Goal: Task Accomplishment & Management: Manage account settings

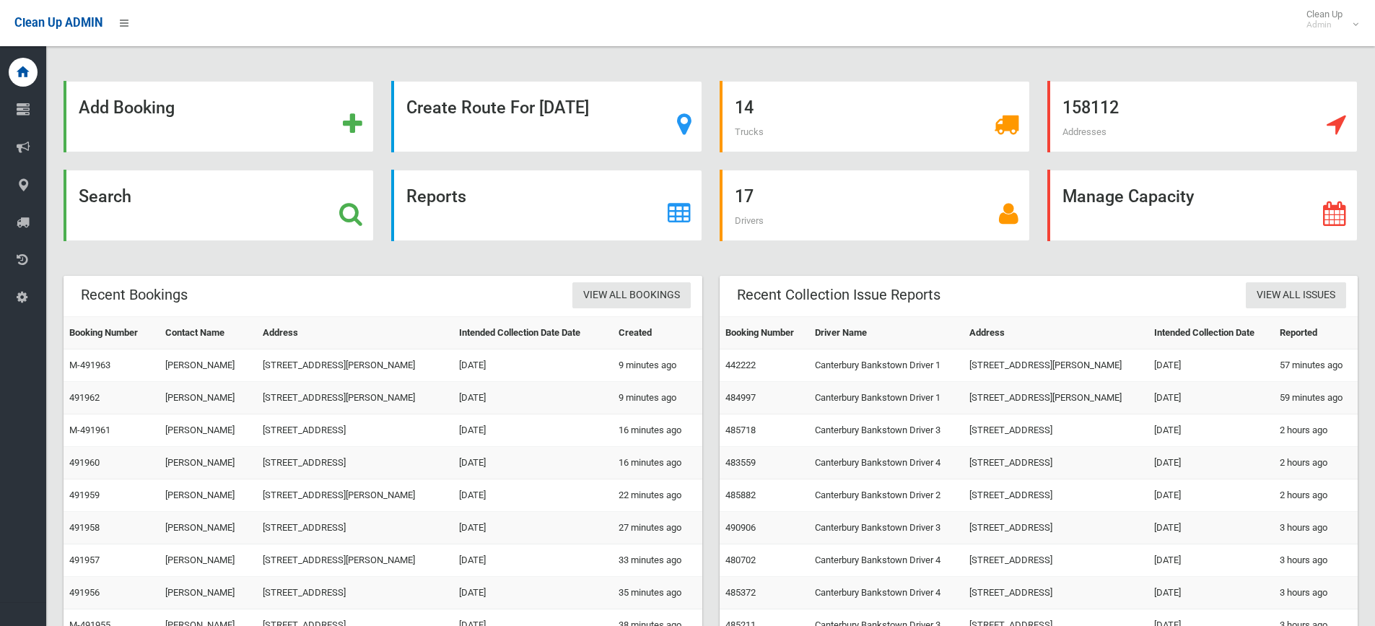
click at [190, 245] on div "Search" at bounding box center [219, 214] width 328 height 89
click at [159, 217] on div "Search" at bounding box center [219, 205] width 310 height 71
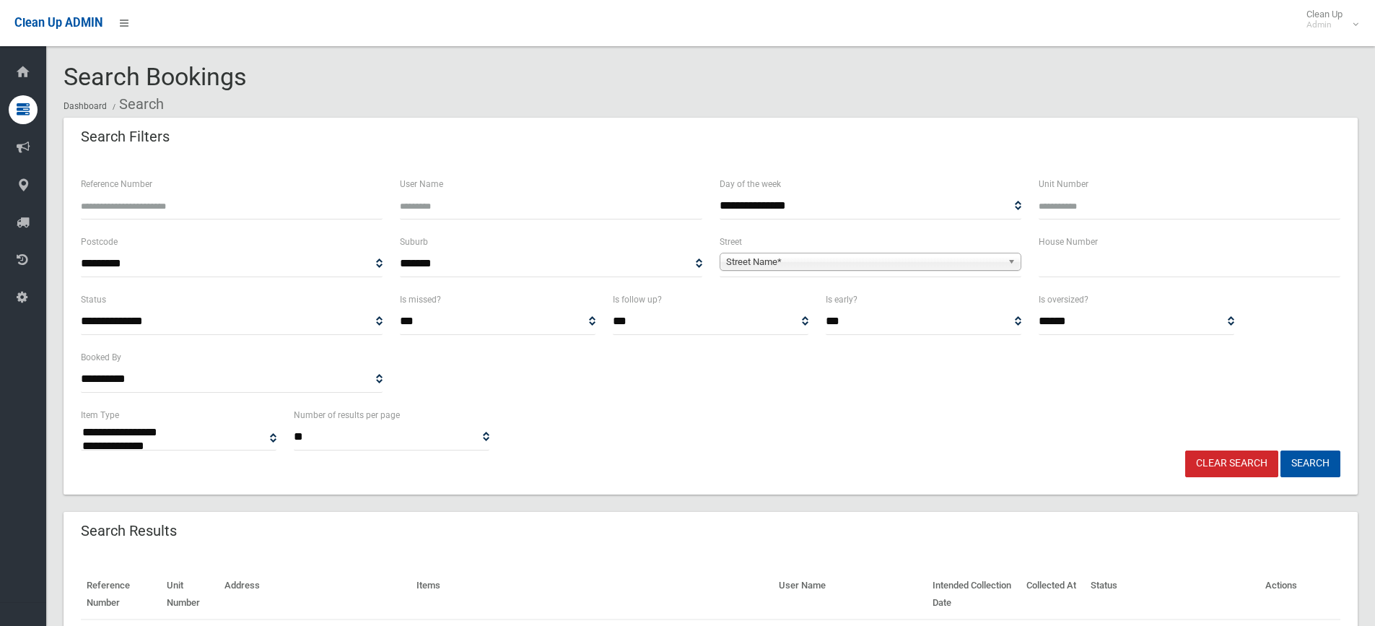
select select
click at [1084, 257] on div "House Number" at bounding box center [1190, 255] width 302 height 44
click at [1084, 262] on input "text" at bounding box center [1190, 264] width 302 height 27
type input "**"
click at [775, 256] on span "Street Name*" at bounding box center [864, 261] width 276 height 17
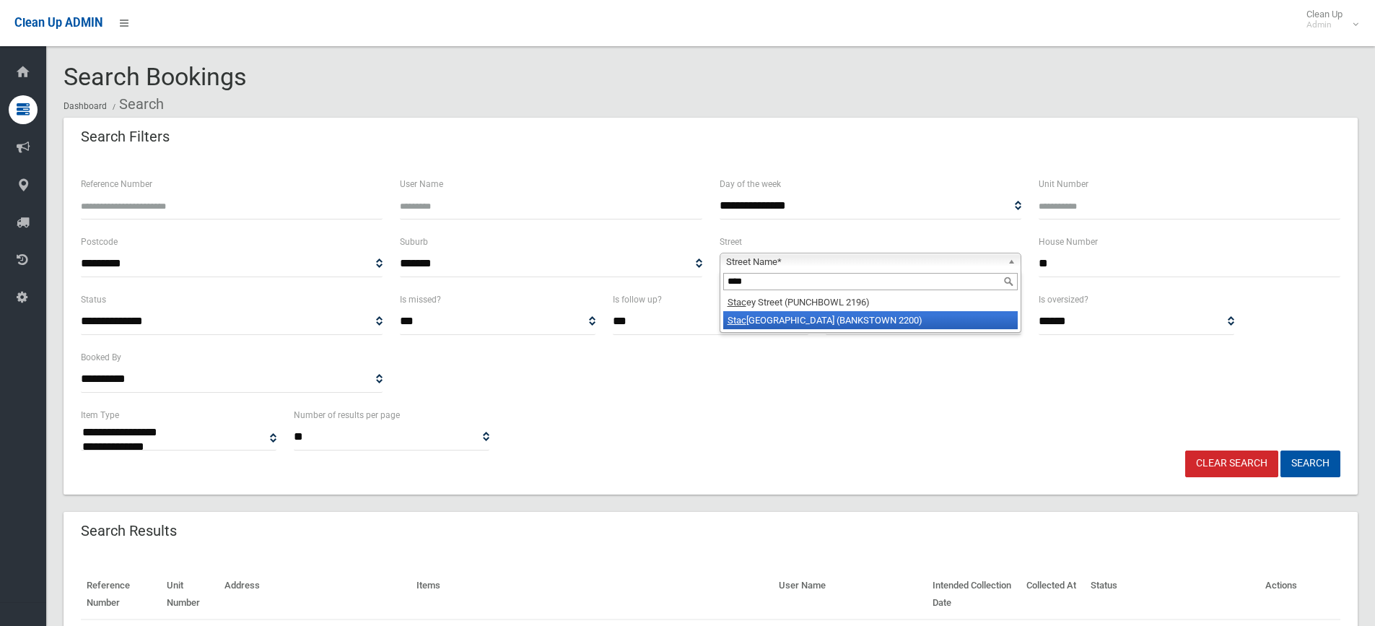
type input "****"
click at [840, 318] on li "Stac ey Street (BANKSTOWN 2200)" at bounding box center [870, 320] width 295 height 18
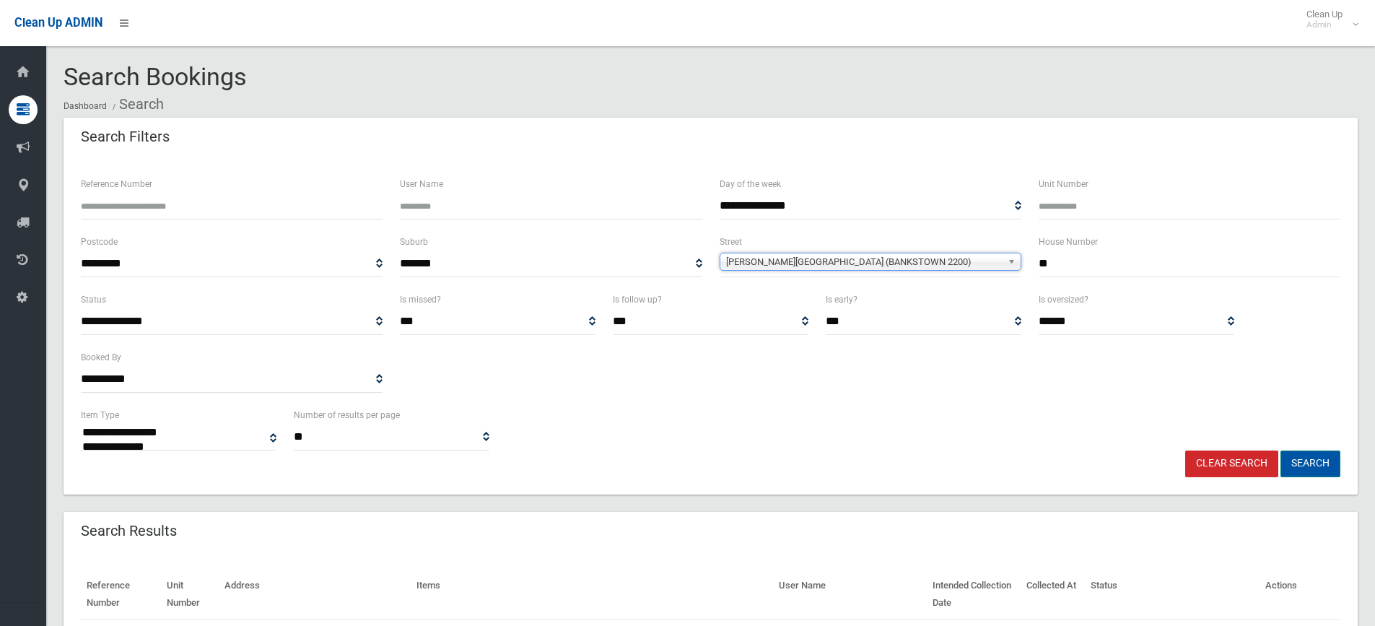
click at [1308, 457] on button "Search" at bounding box center [1311, 463] width 60 height 27
select select
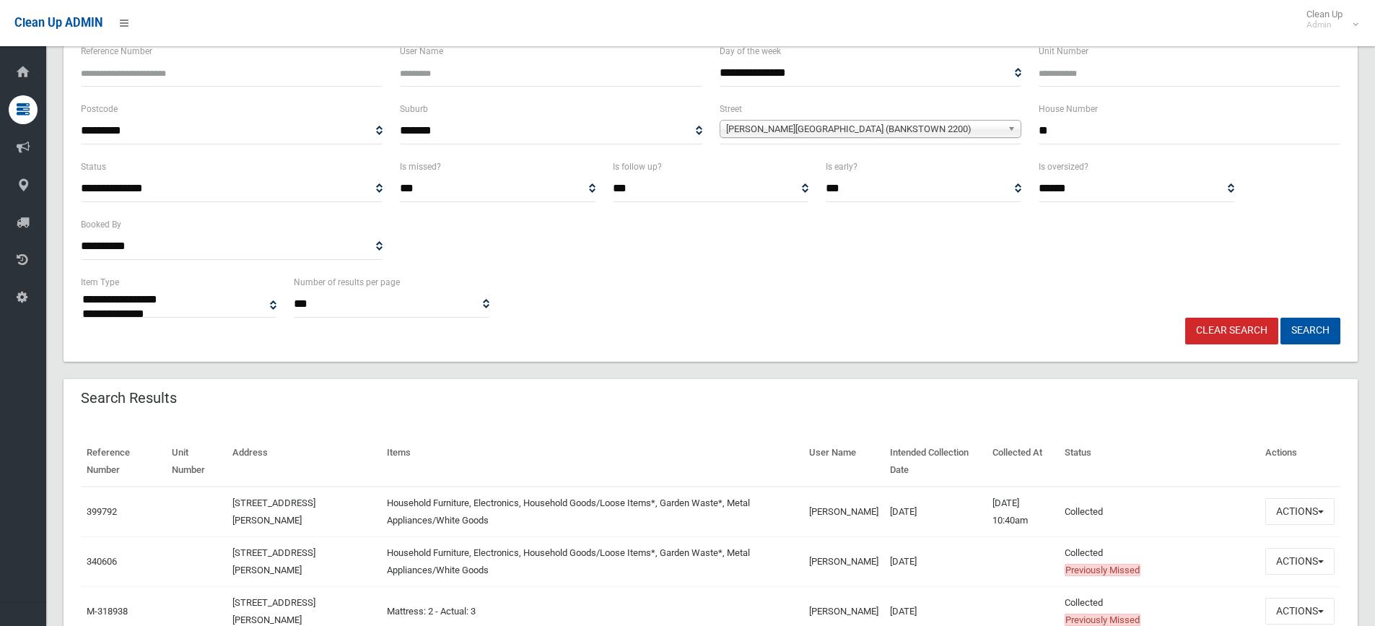
scroll to position [289, 0]
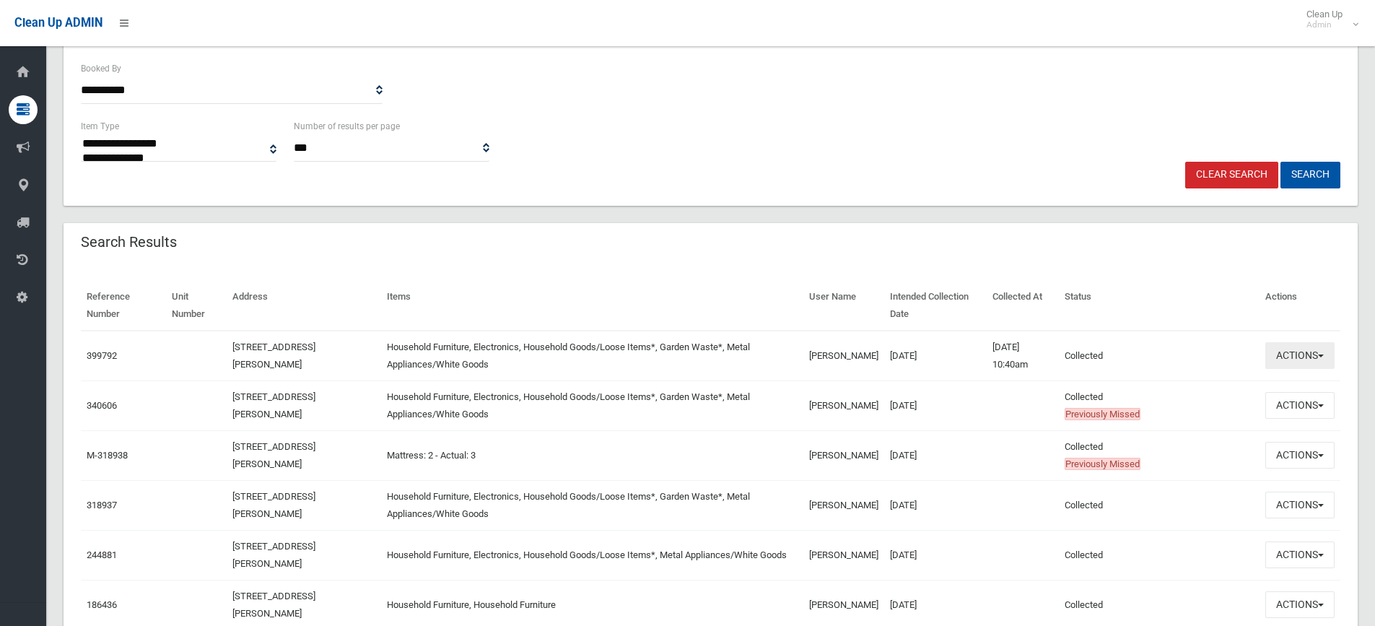
click at [1290, 352] on button "Actions" at bounding box center [1300, 355] width 69 height 27
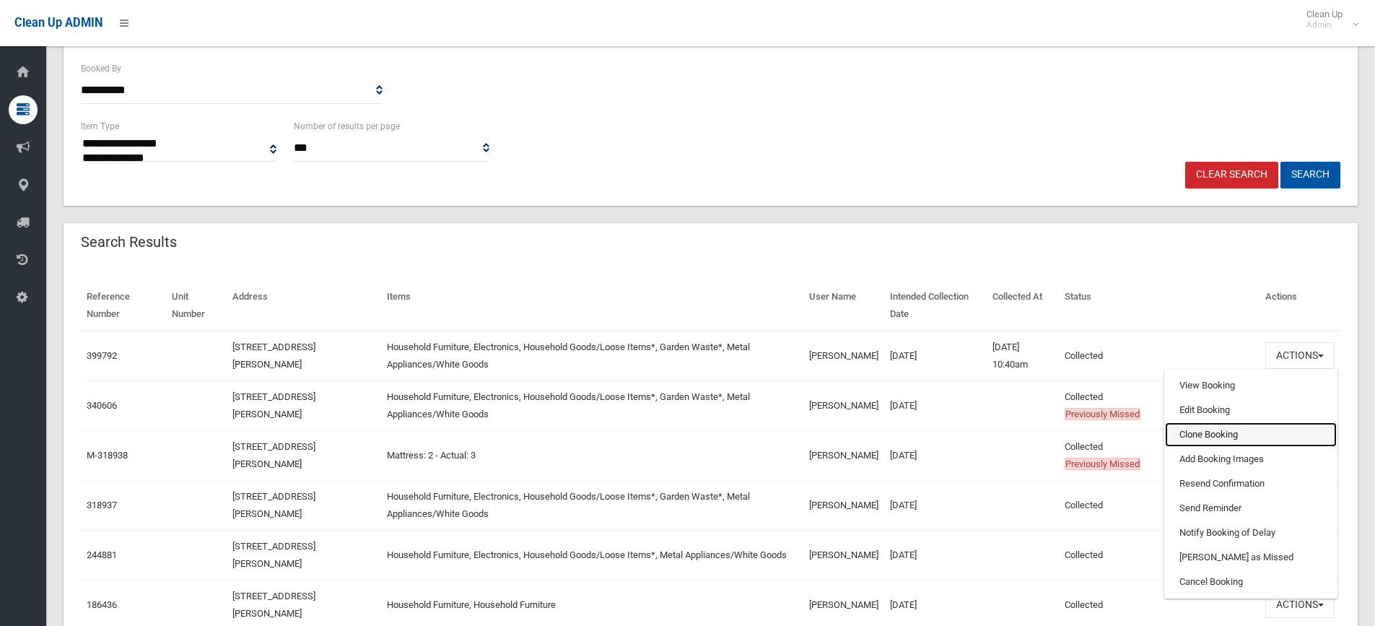
click at [1219, 437] on link "Clone Booking" at bounding box center [1251, 434] width 172 height 25
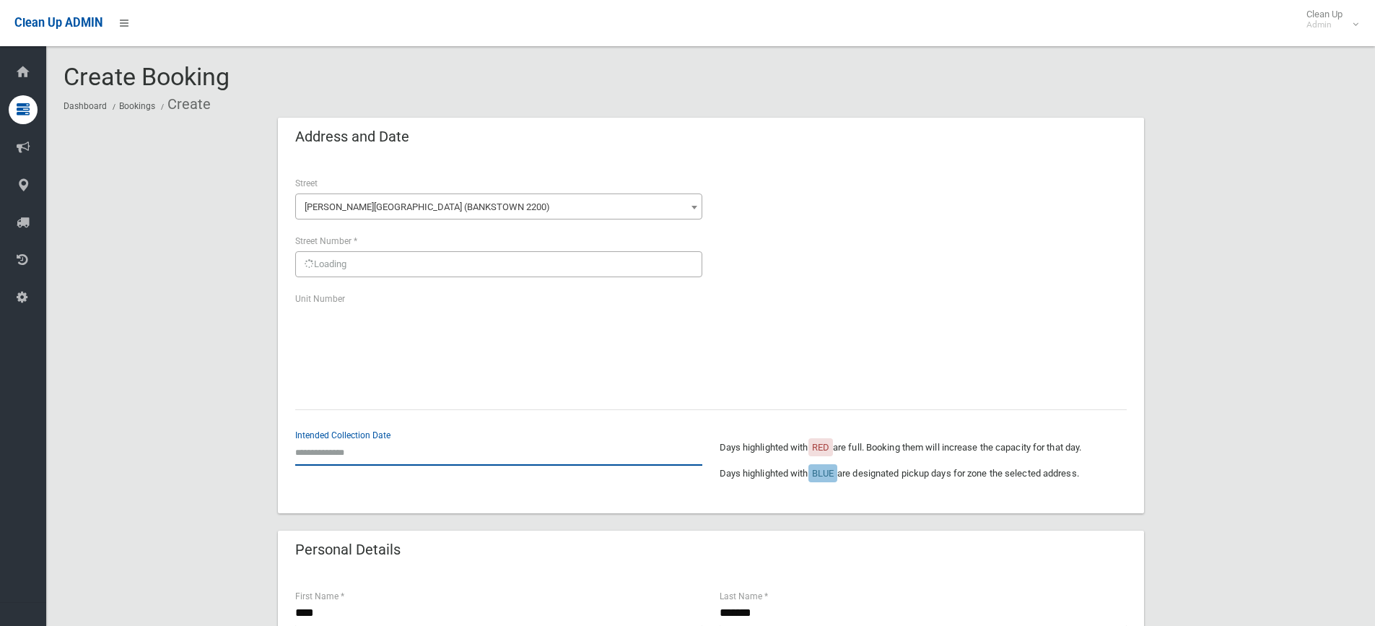
click at [358, 444] on input "text" at bounding box center [498, 452] width 407 height 27
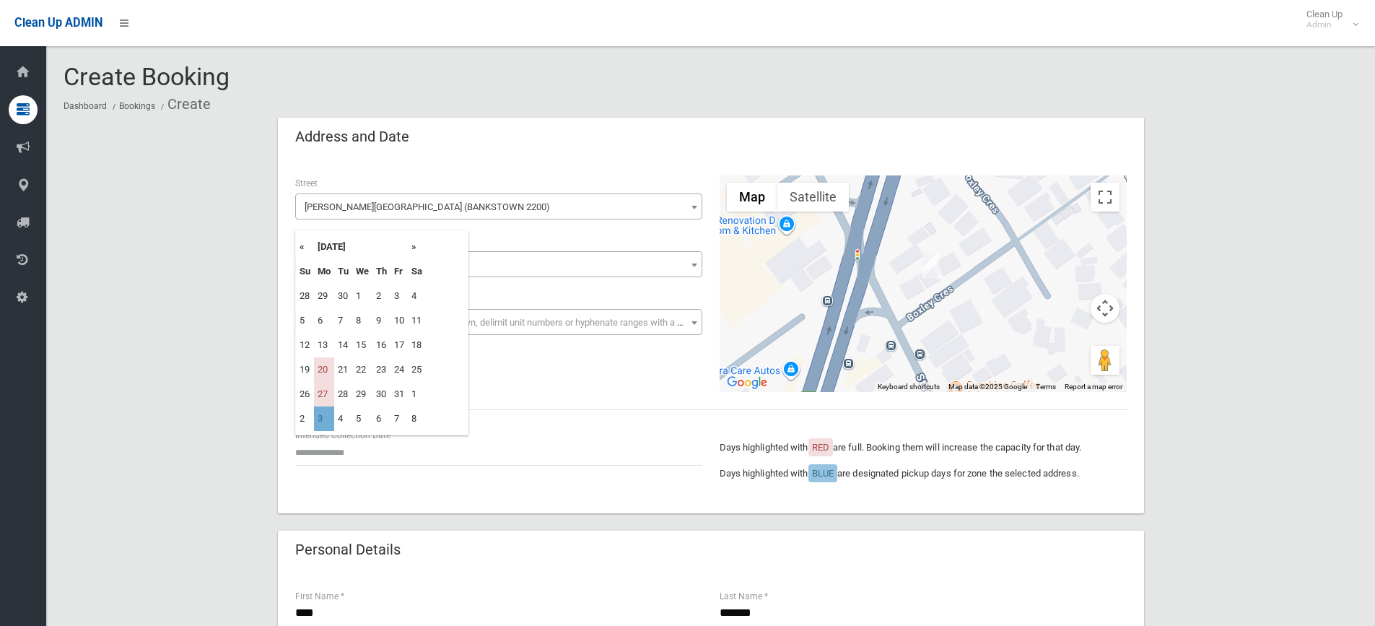
click at [325, 420] on td "3" at bounding box center [324, 418] width 20 height 25
type input "**********"
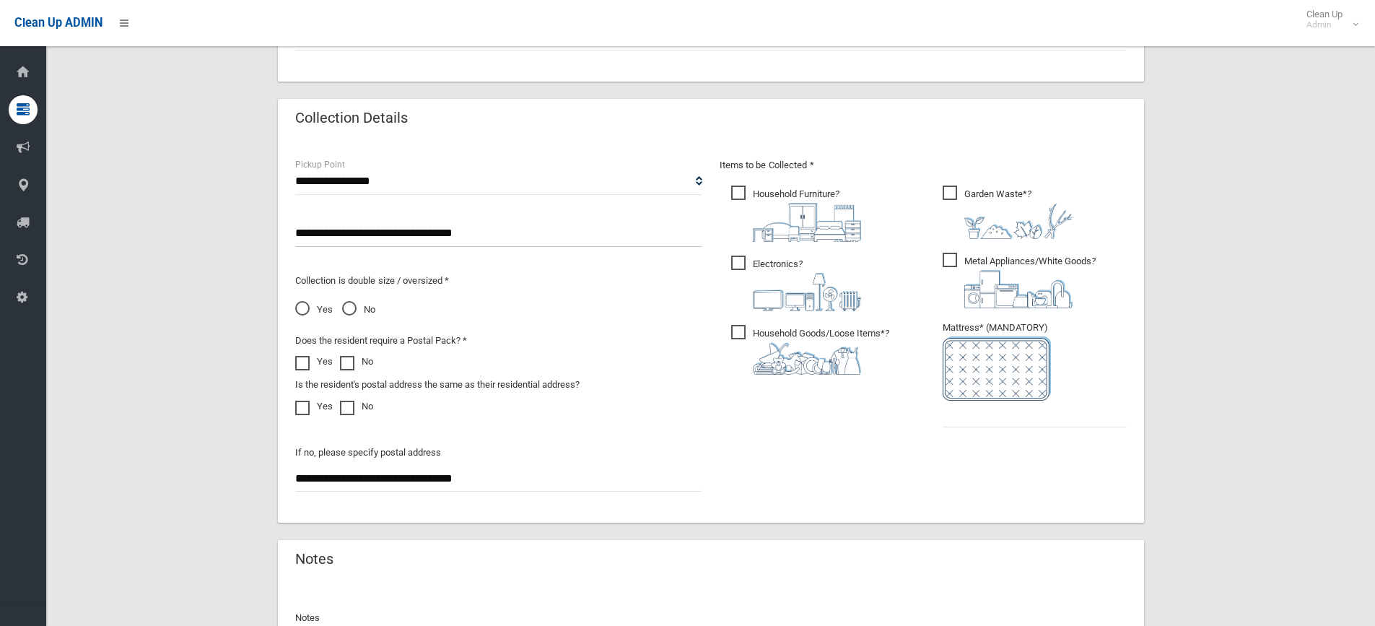
scroll to position [722, 0]
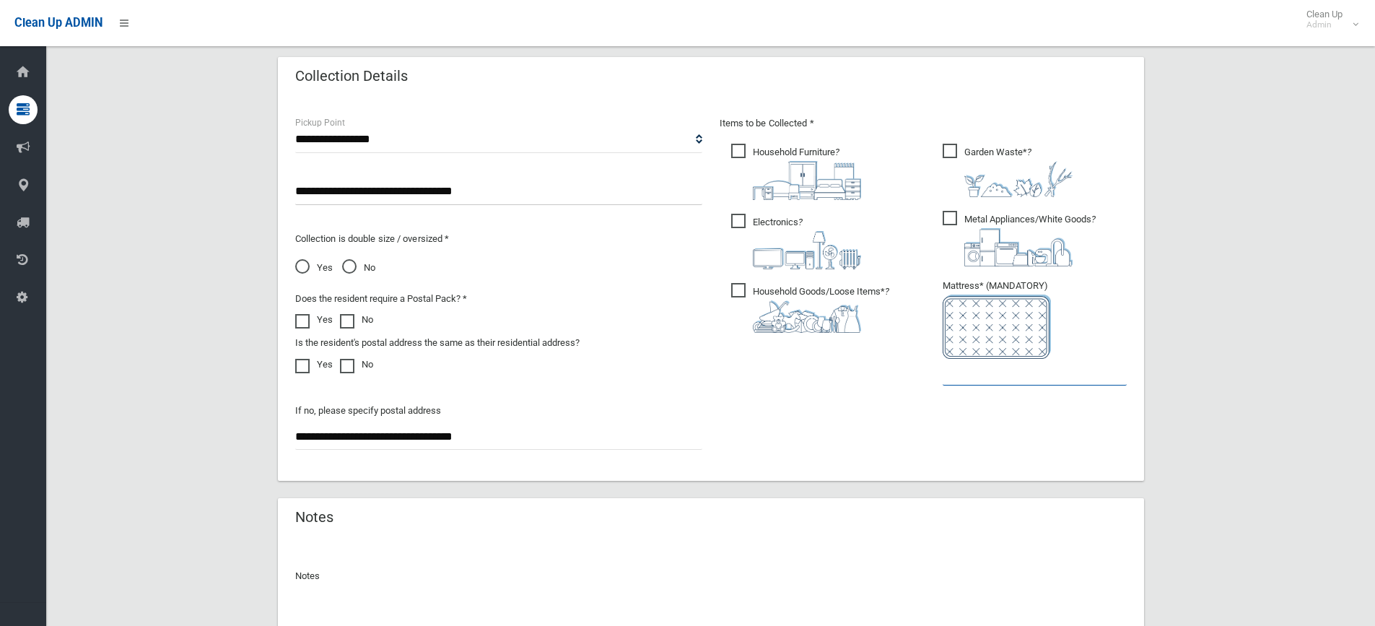
click at [972, 378] on input "text" at bounding box center [1035, 372] width 184 height 27
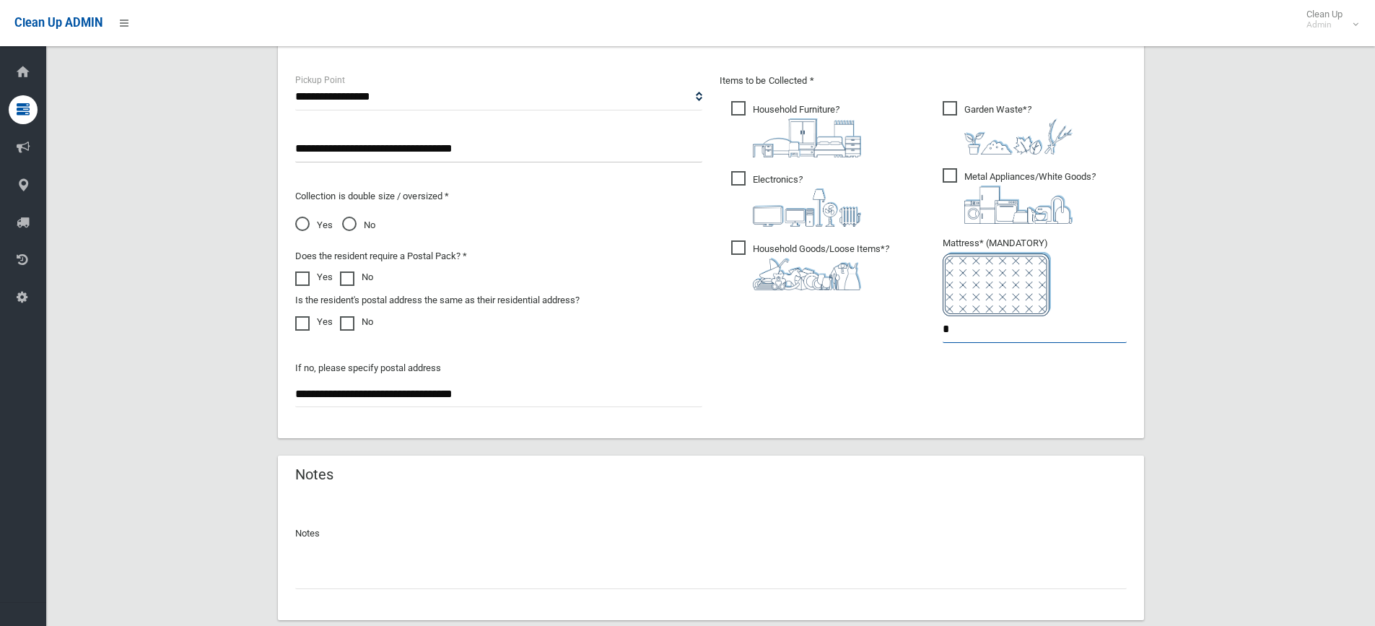
scroll to position [855, 0]
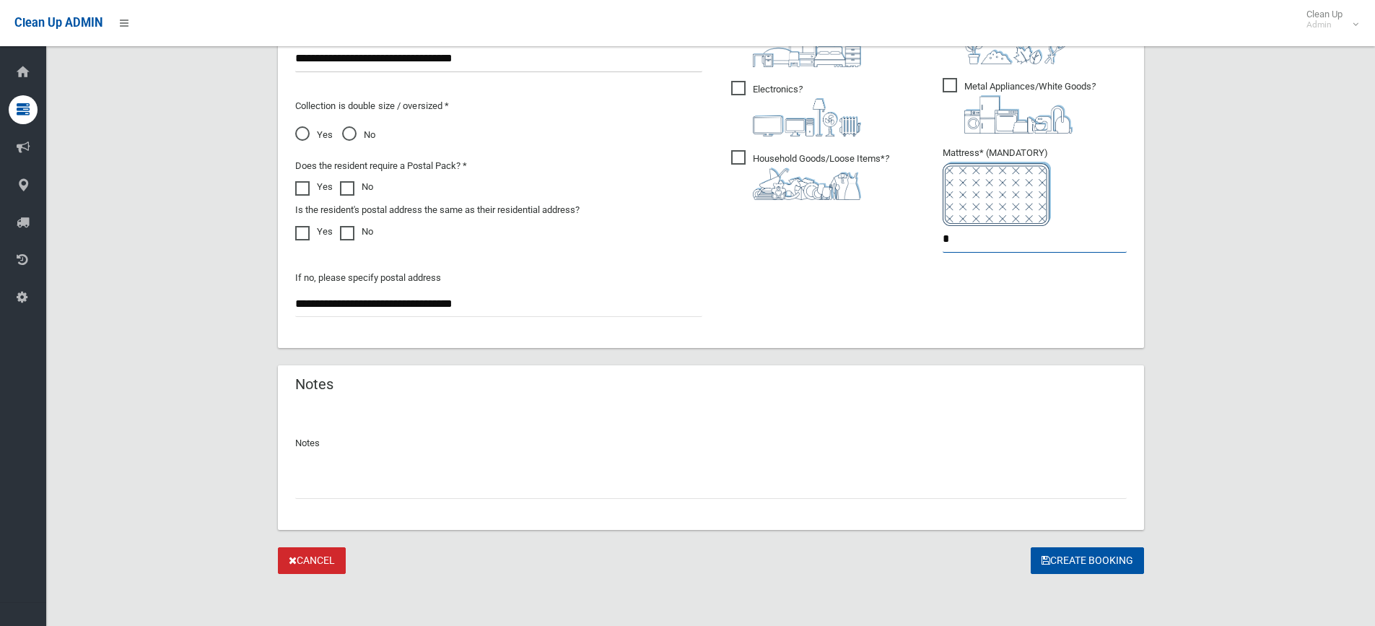
type input "*"
click at [1120, 569] on button "Create Booking" at bounding box center [1087, 560] width 113 height 27
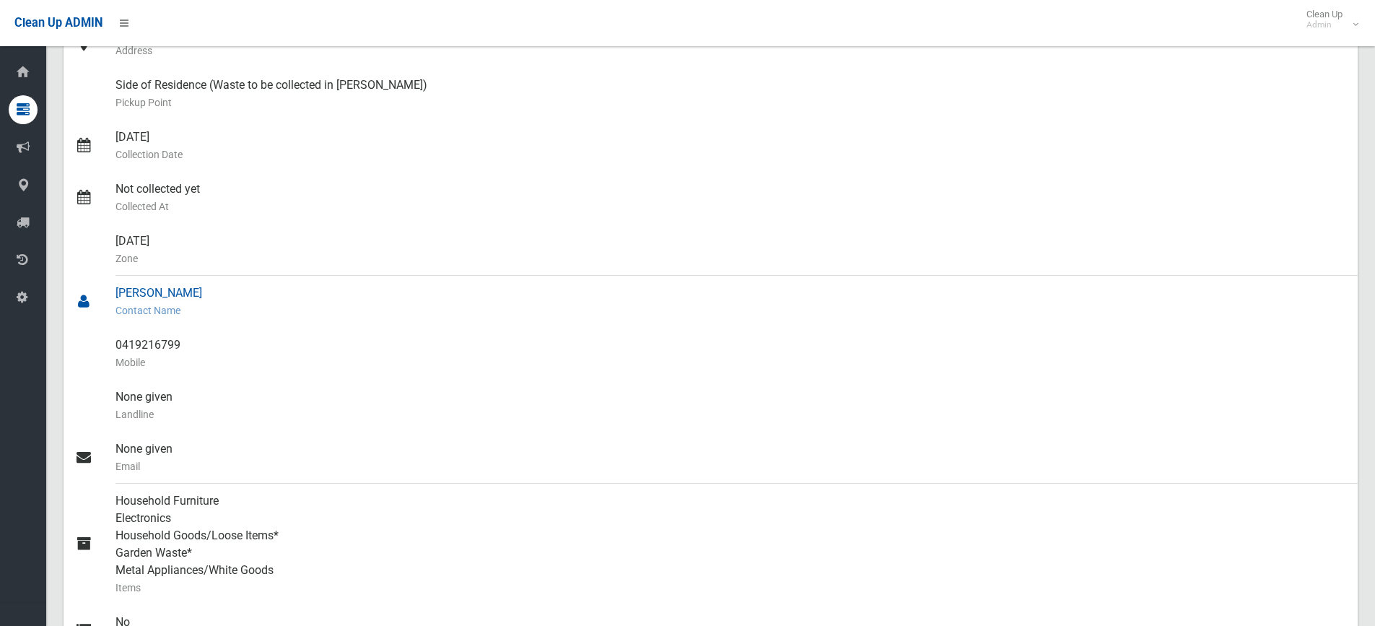
scroll to position [72, 0]
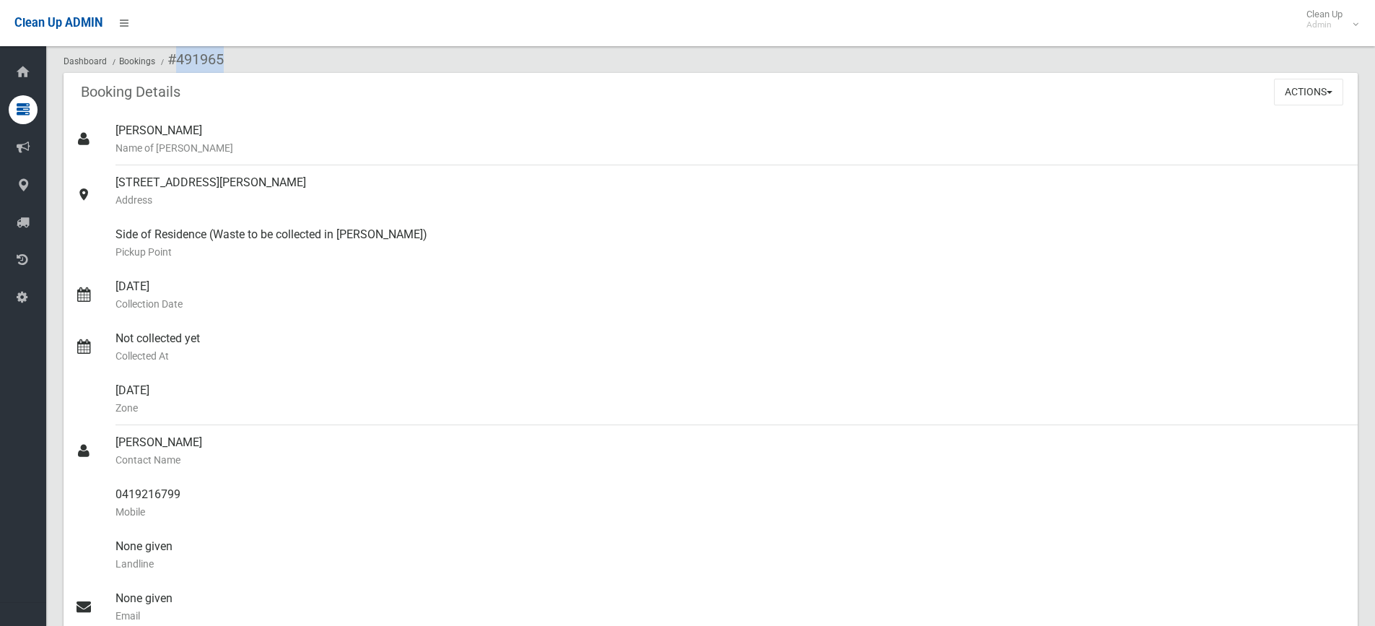
drag, startPoint x: 238, startPoint y: 60, endPoint x: 178, endPoint y: 54, distance: 60.2
click at [178, 54] on ol "Dashboard Bookings #491965" at bounding box center [711, 59] width 1294 height 27
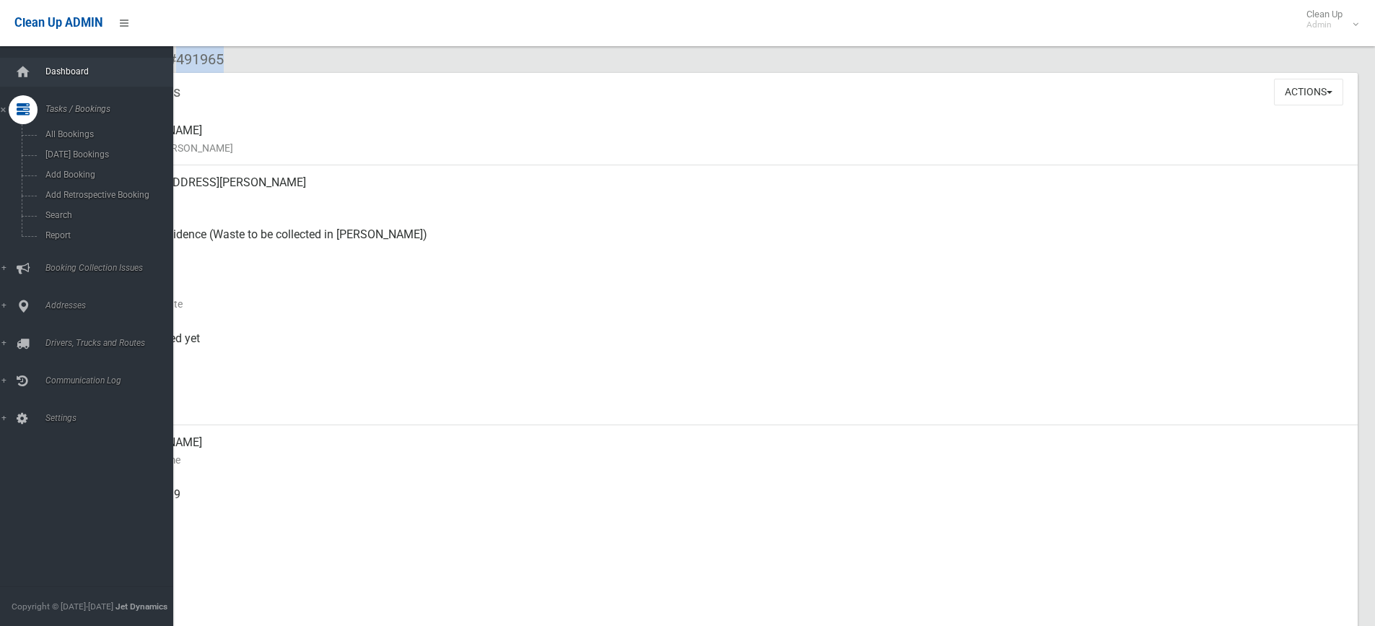
click at [37, 66] on link "Dashboard" at bounding box center [92, 72] width 184 height 29
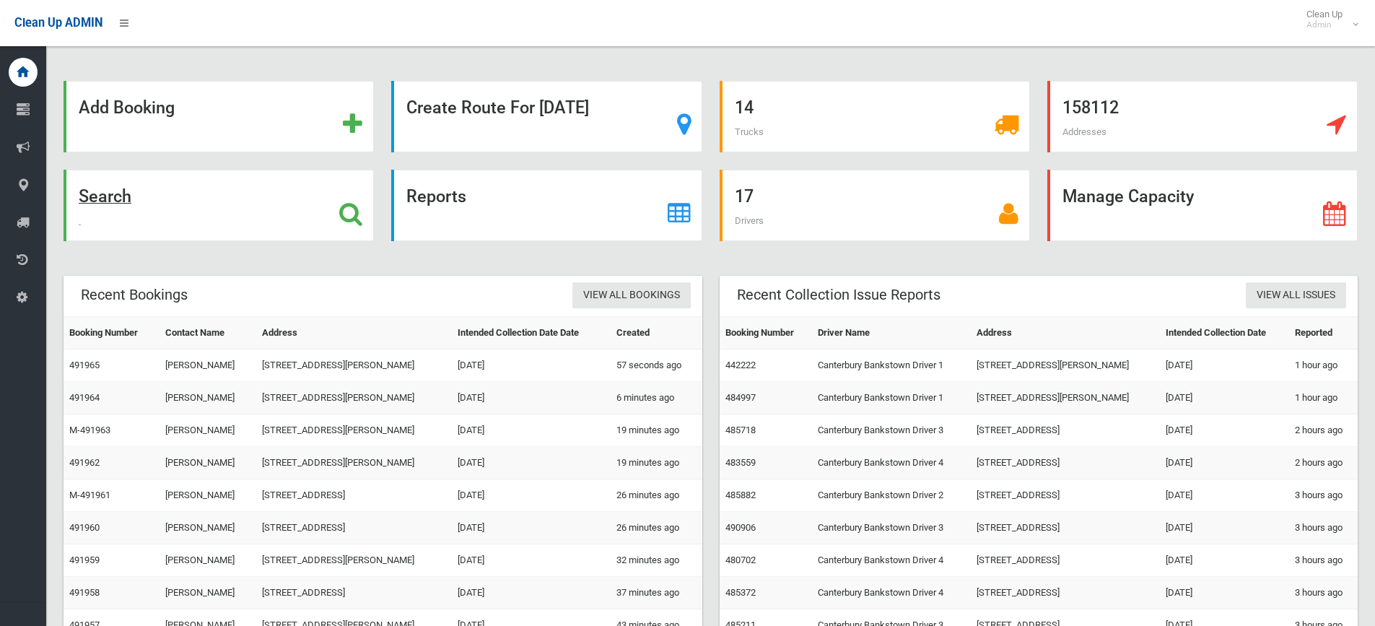
click at [190, 208] on div "Search" at bounding box center [219, 205] width 310 height 71
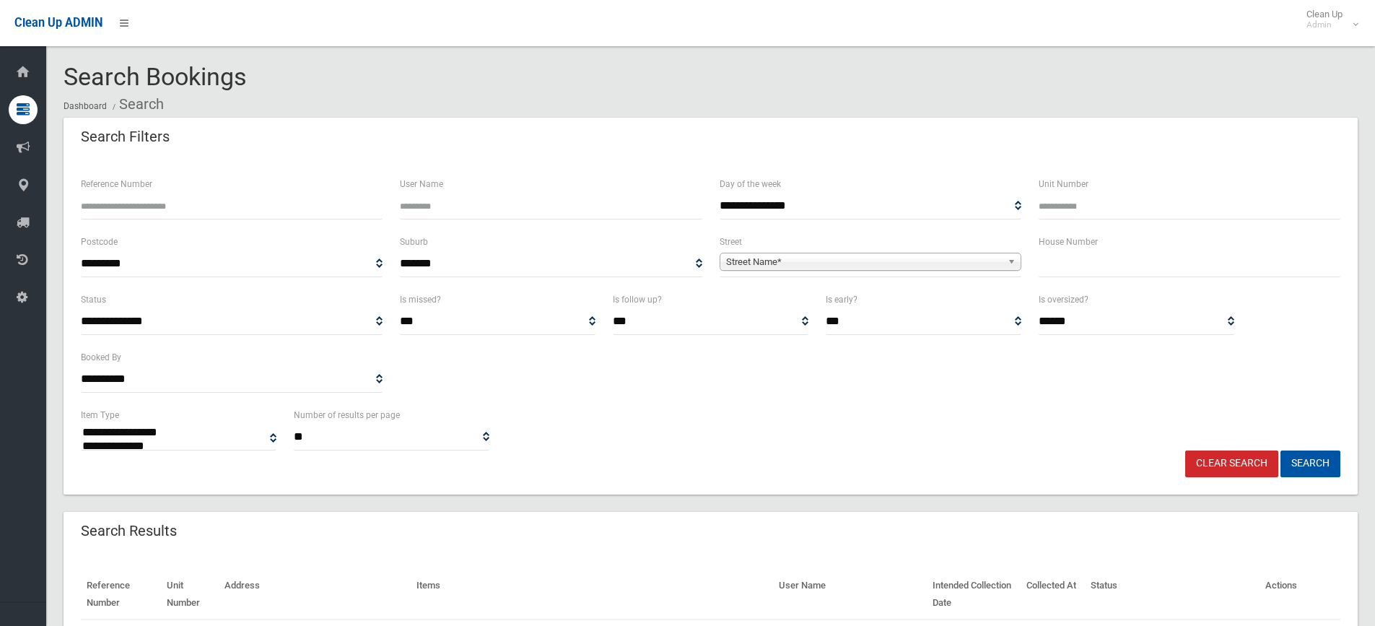
select select
click at [1076, 264] on input "text" at bounding box center [1190, 264] width 302 height 27
type input "**"
click at [867, 266] on span "Street Name*" at bounding box center [864, 261] width 276 height 17
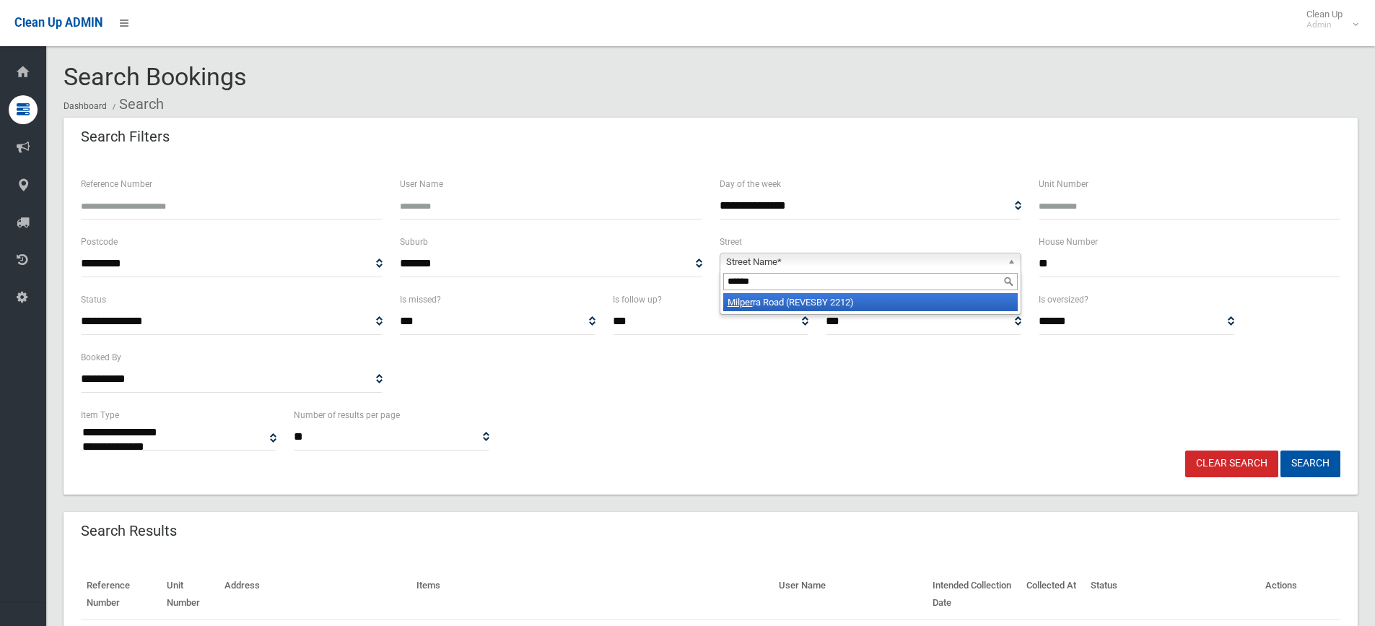
type input "******"
click at [866, 301] on li "Milper ra Road (REVESBY 2212)" at bounding box center [870, 302] width 295 height 18
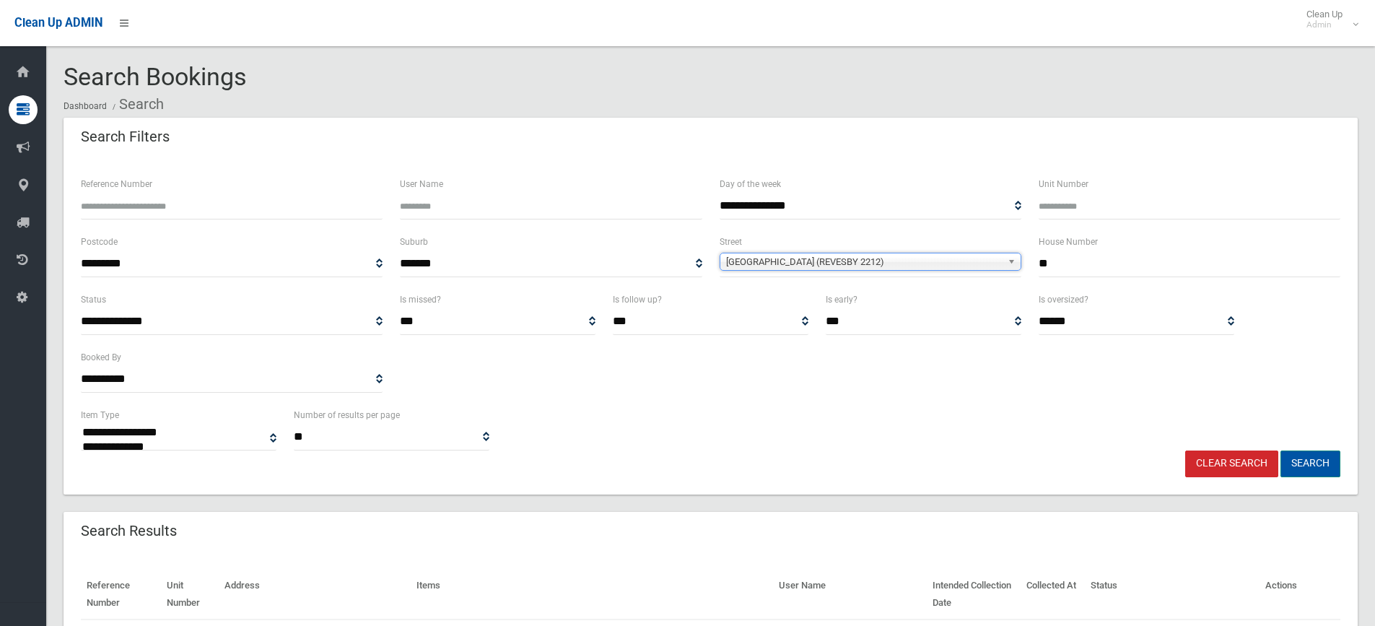
click at [1305, 464] on button "Search" at bounding box center [1311, 463] width 60 height 27
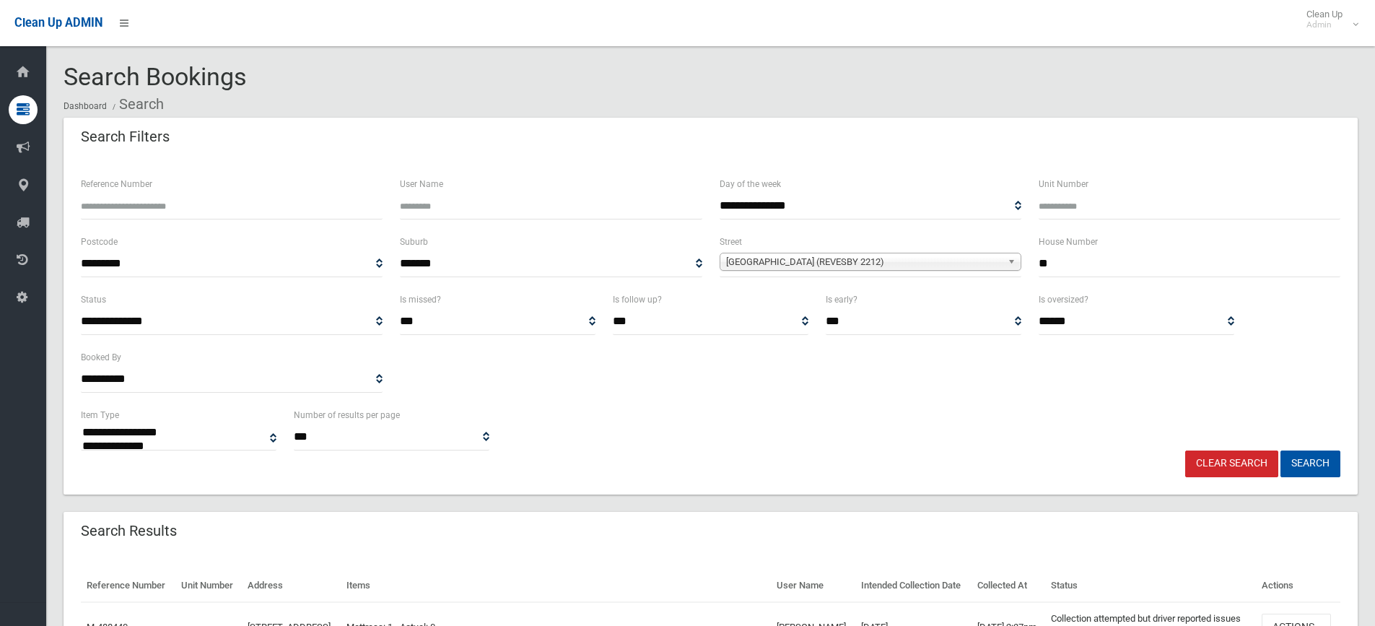
select select
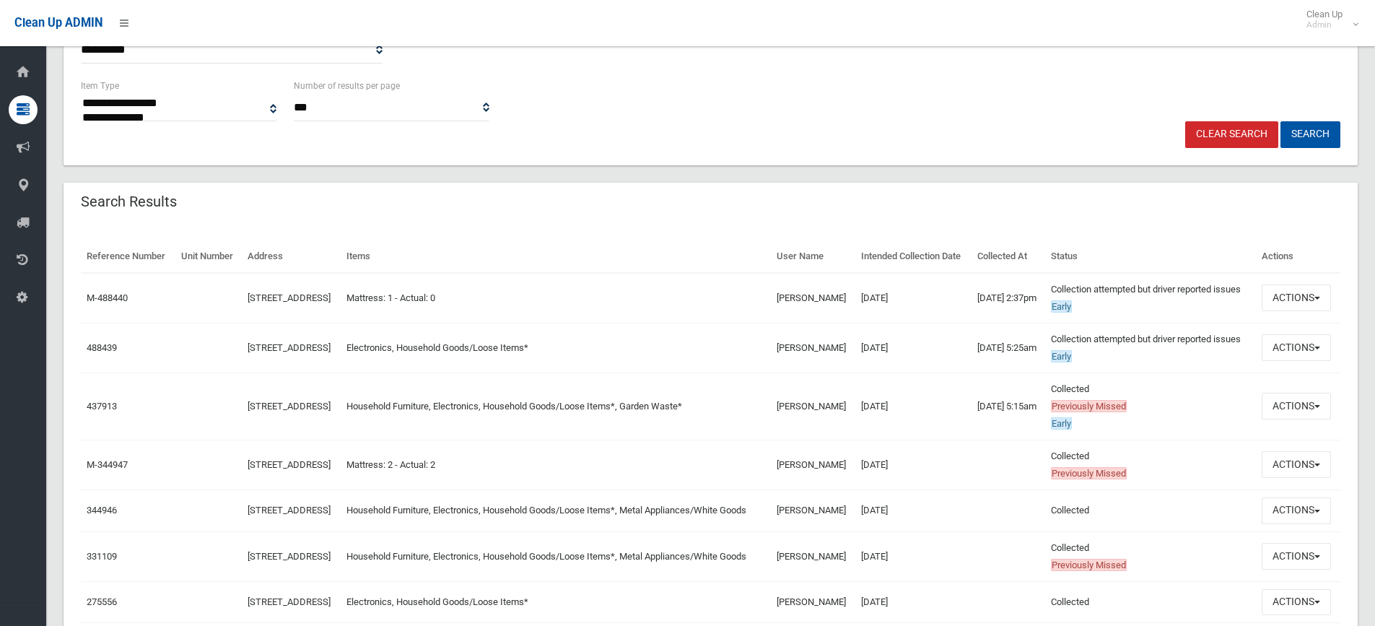
scroll to position [361, 0]
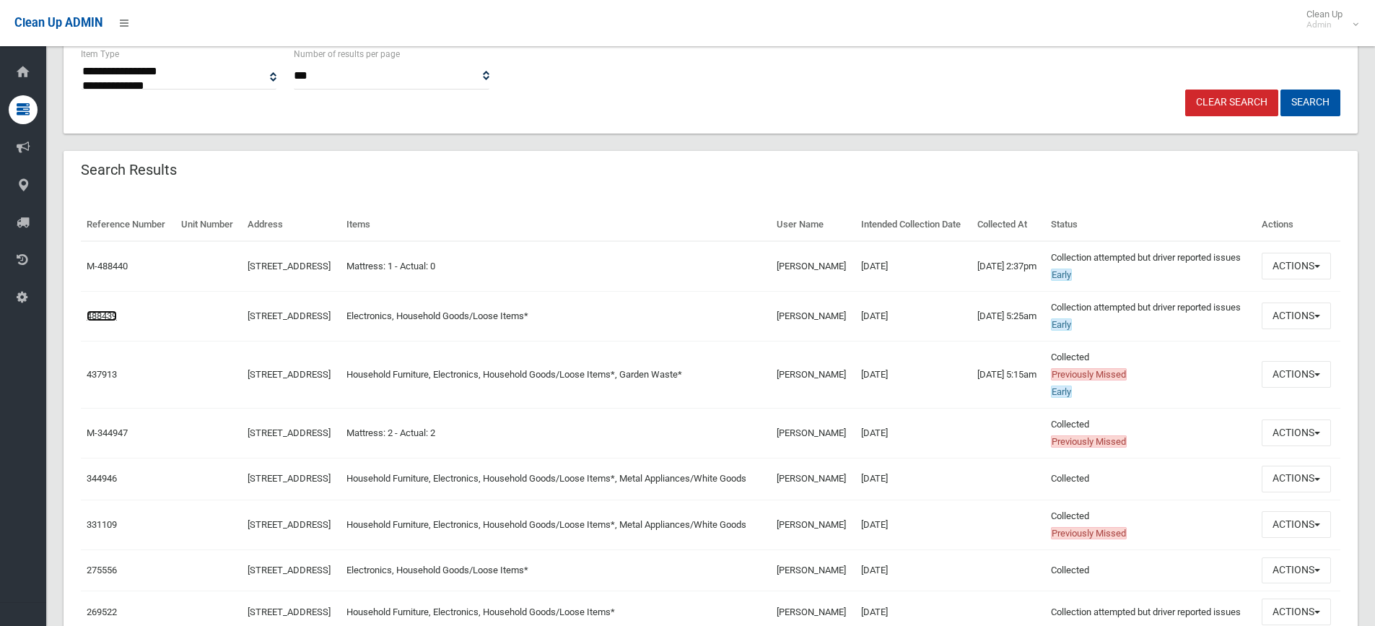
click at [110, 321] on link "488439" at bounding box center [102, 315] width 30 height 11
click at [89, 380] on link "437913" at bounding box center [102, 374] width 30 height 11
click at [104, 321] on link "488439" at bounding box center [102, 315] width 30 height 11
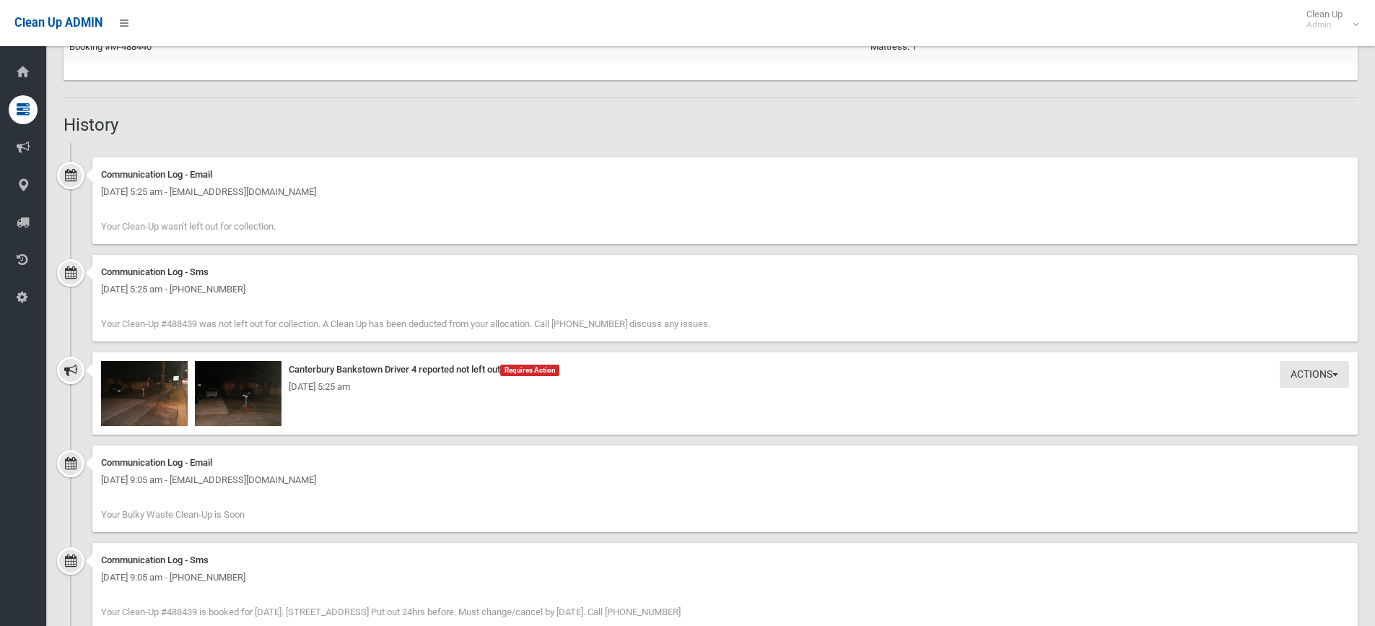
scroll to position [1083, 0]
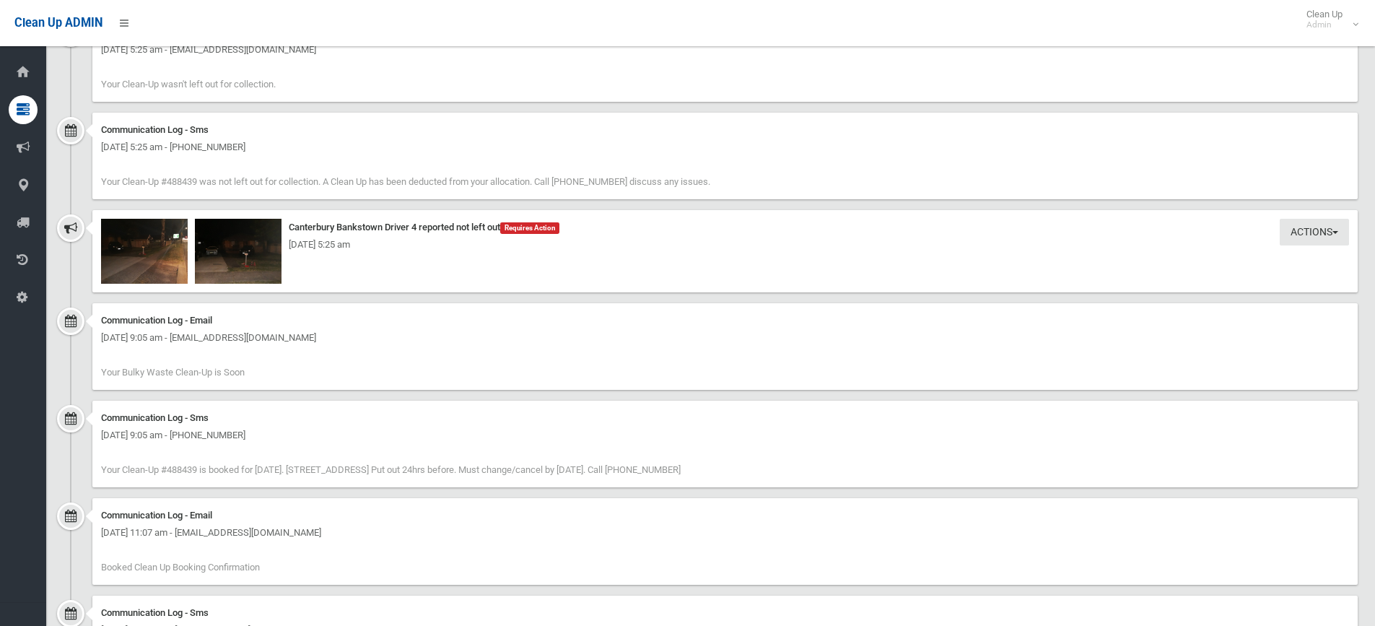
click at [154, 284] on div "Actions Take Action Canterbury Bankstown Driver 4 reported not left out Require…" at bounding box center [725, 251] width 1266 height 82
click at [195, 277] on img at bounding box center [238, 251] width 87 height 65
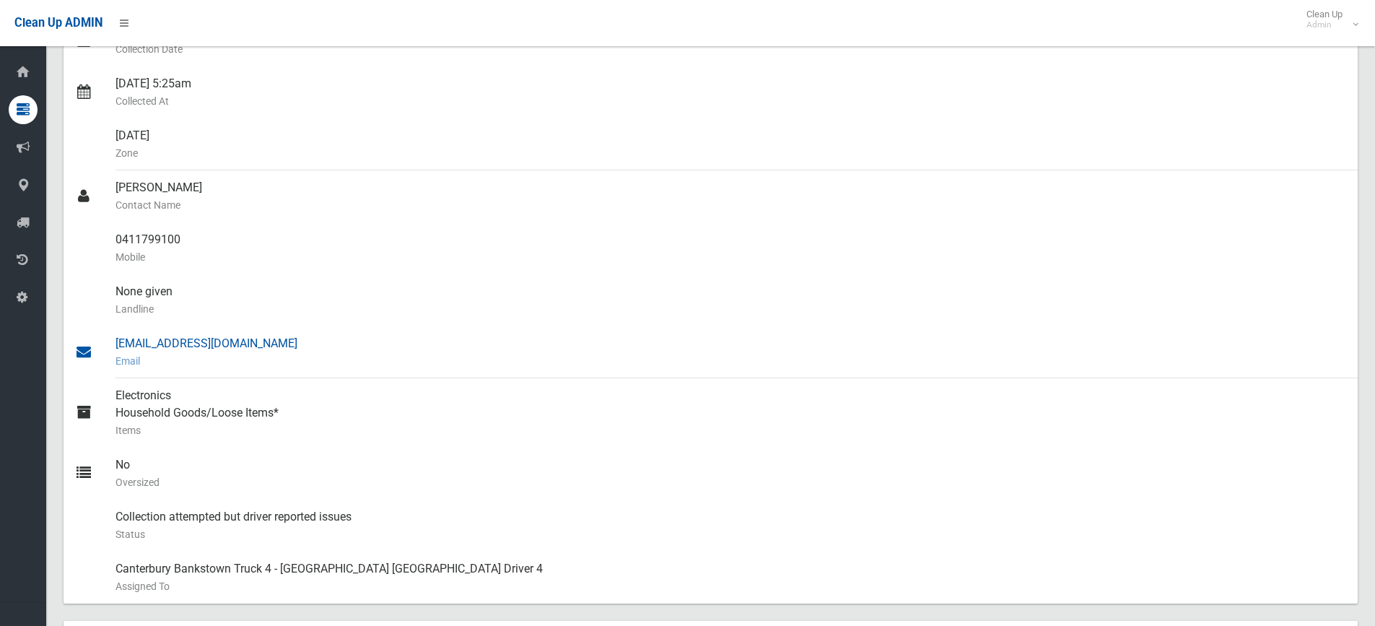
scroll to position [0, 0]
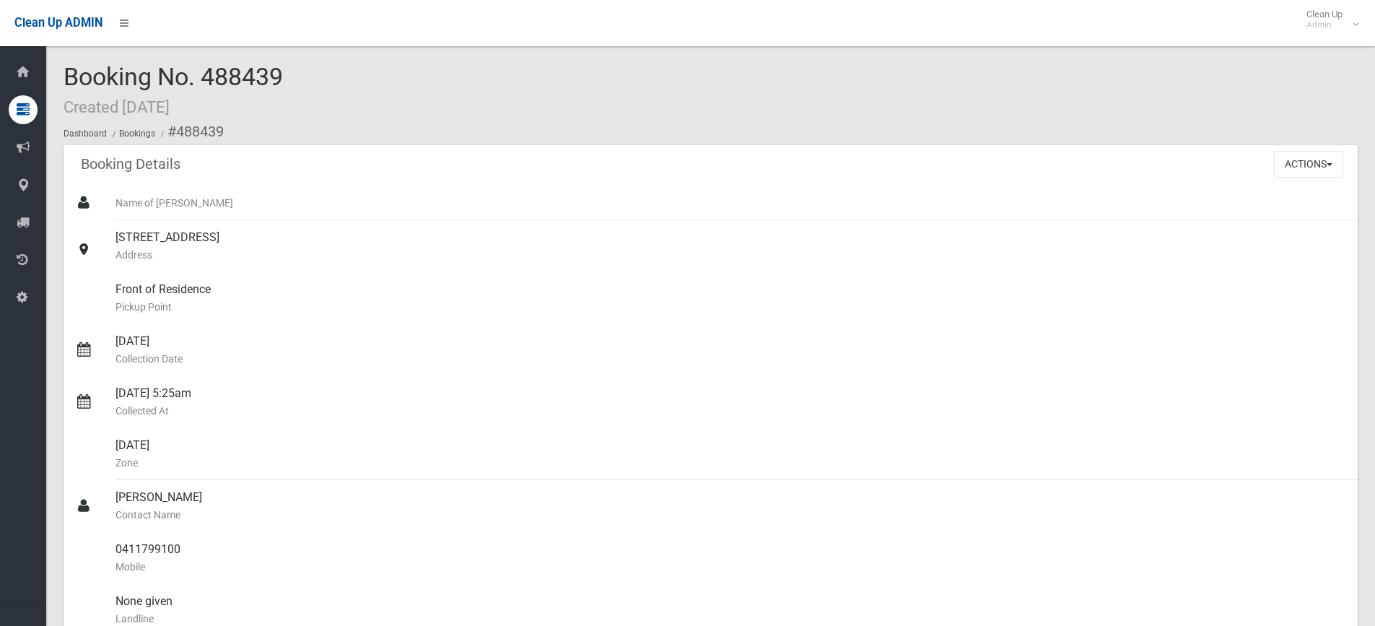
click at [1322, 178] on div "Actions View Booking Edit Booking Clone Booking Add Booking Images Resend Confi…" at bounding box center [1316, 164] width 84 height 38
click at [1320, 164] on button "Actions" at bounding box center [1308, 164] width 69 height 27
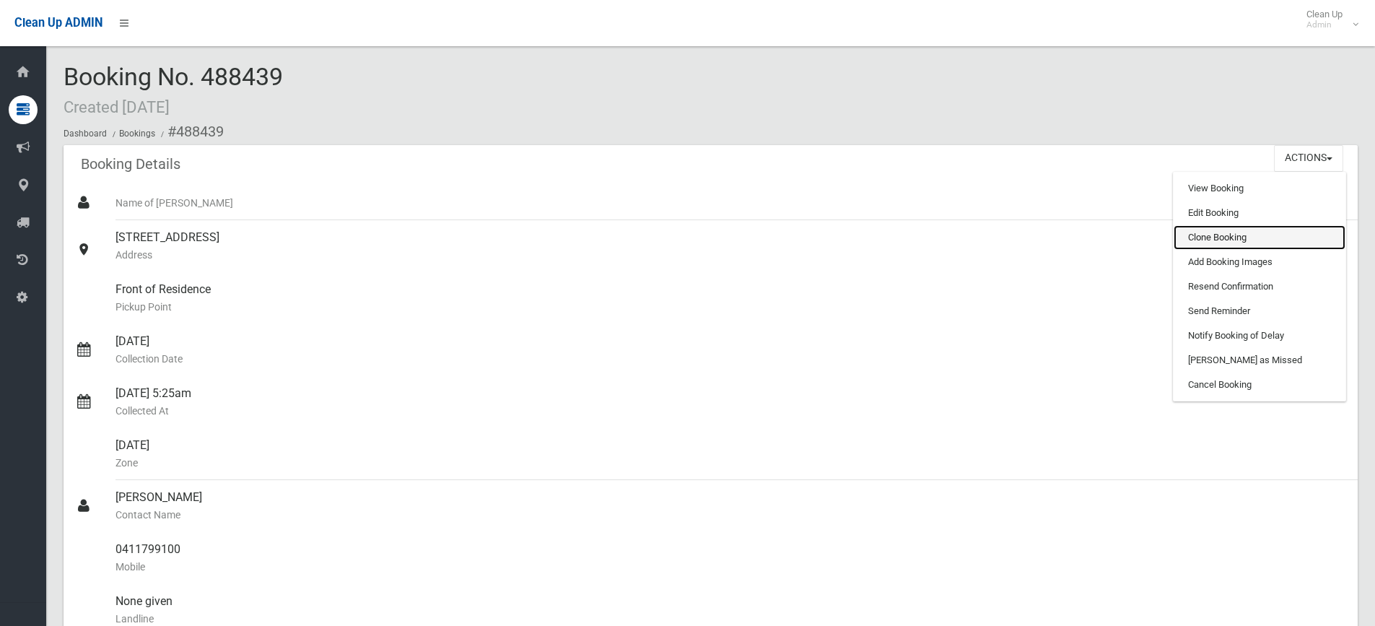
click at [1238, 239] on link "Clone Booking" at bounding box center [1260, 237] width 172 height 25
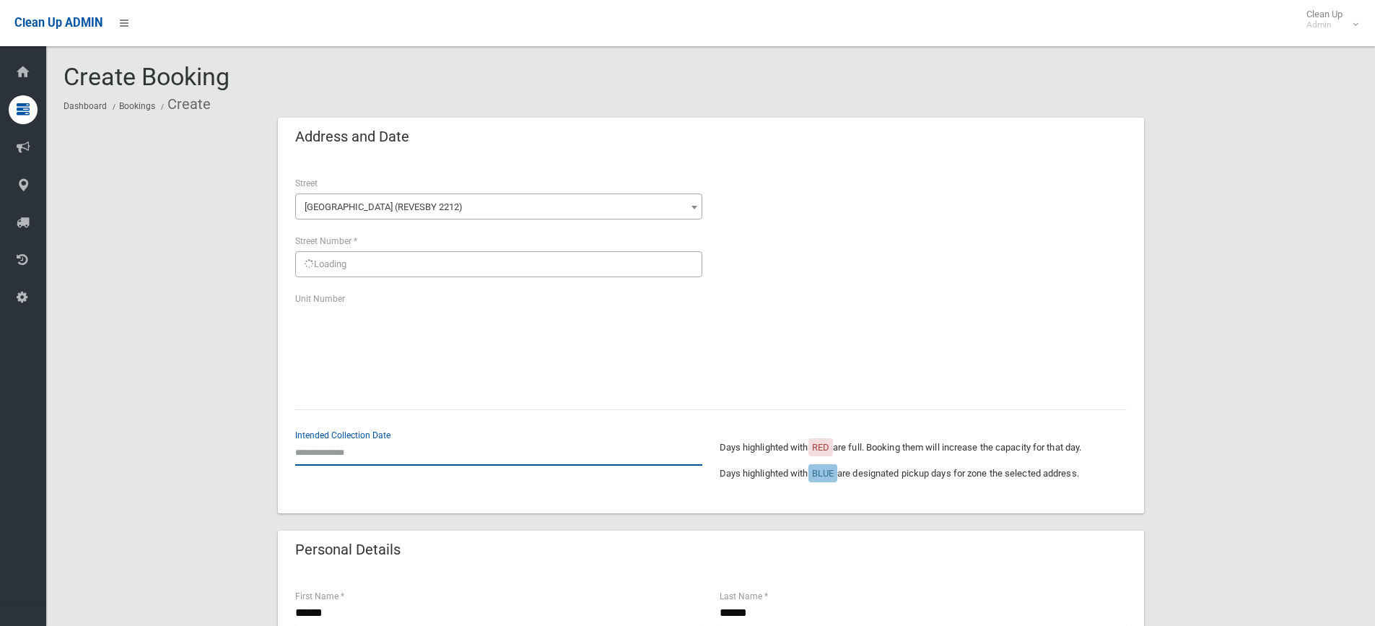
click at [358, 454] on input "text" at bounding box center [498, 452] width 407 height 27
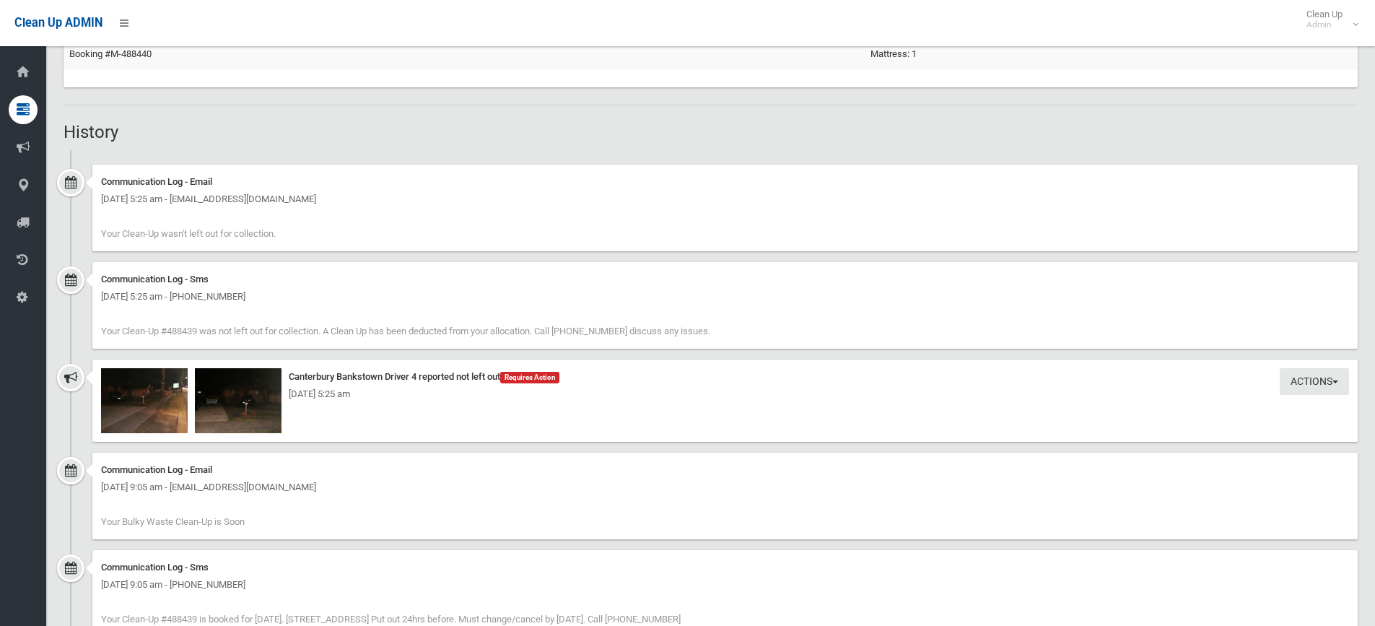
scroll to position [1083, 0]
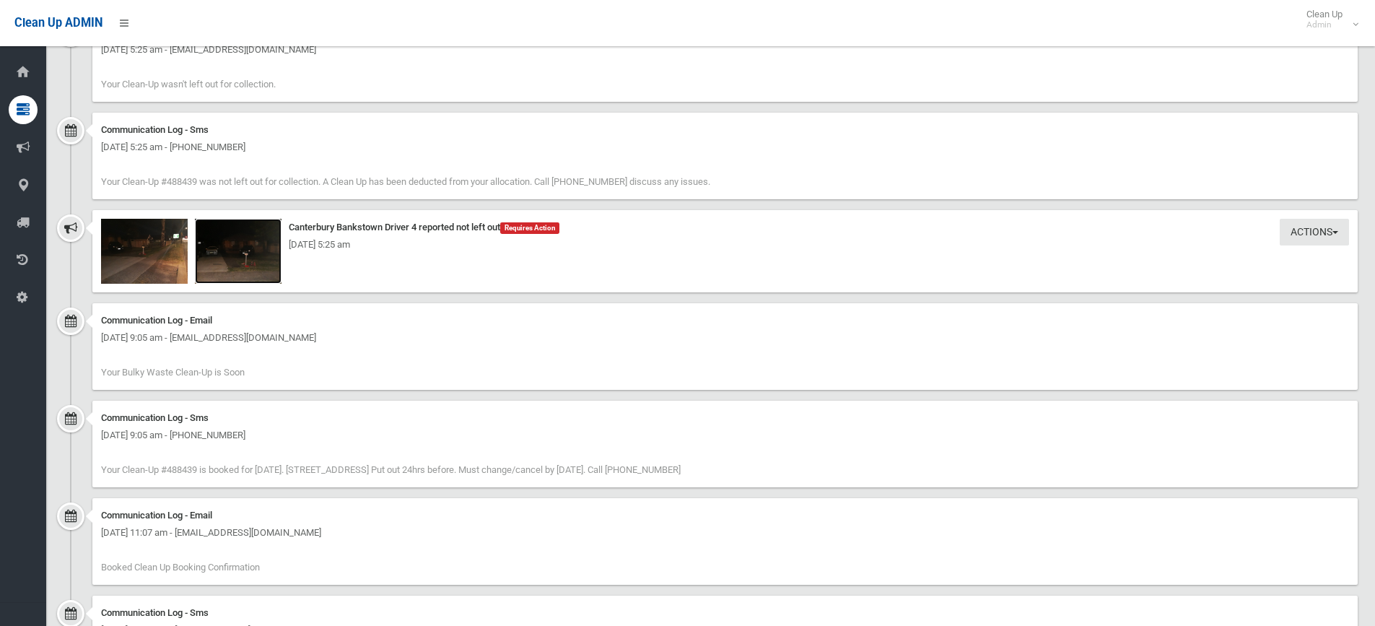
click at [225, 269] on img at bounding box center [238, 251] width 87 height 65
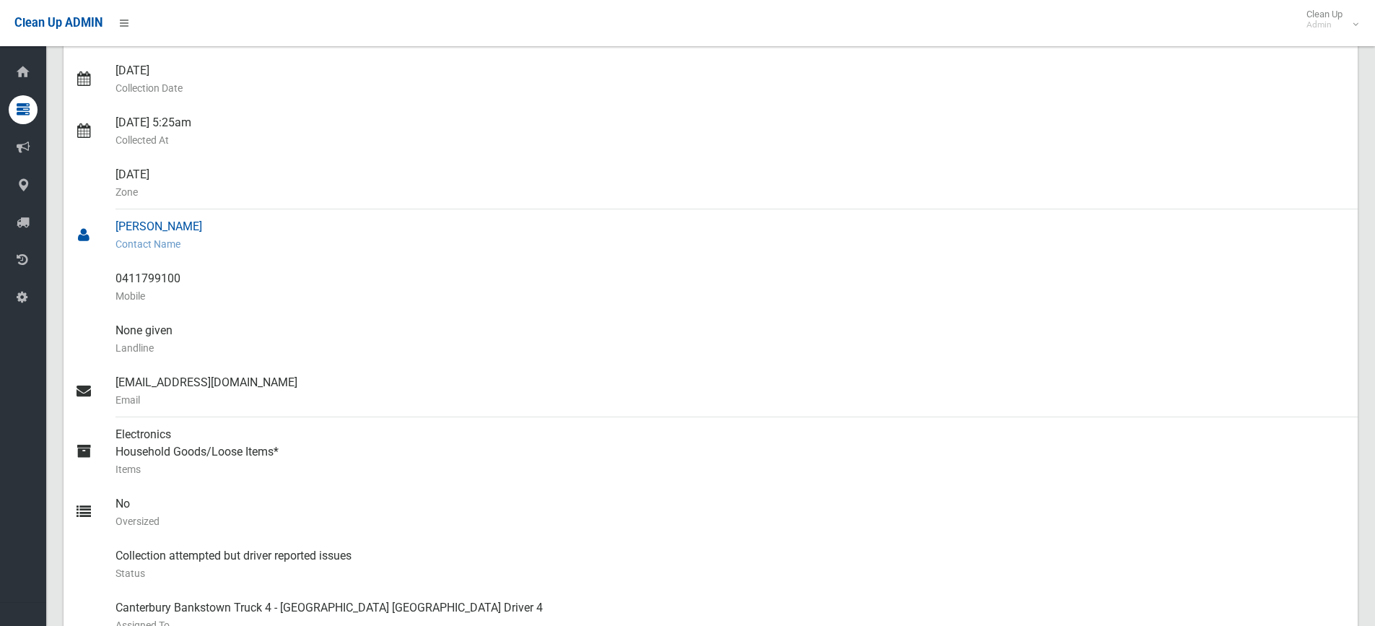
scroll to position [0, 0]
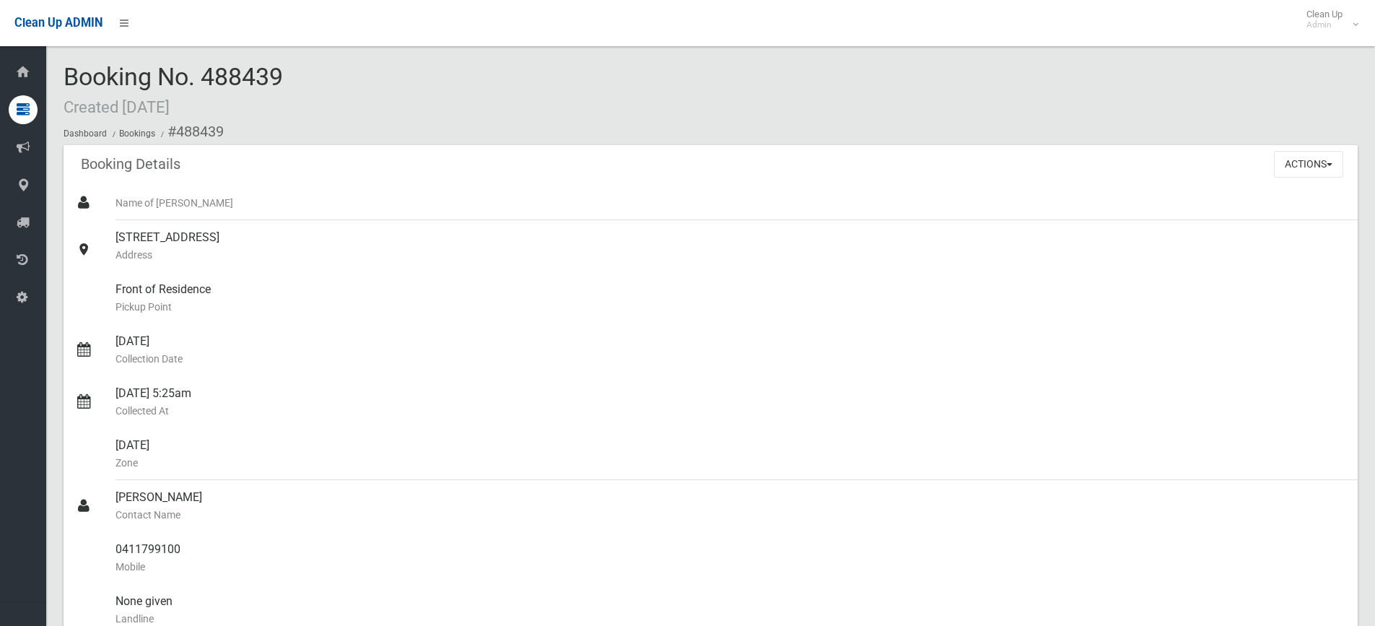
drag, startPoint x: 264, startPoint y: 72, endPoint x: 206, endPoint y: 63, distance: 58.5
click at [206, 64] on div "Booking No. 488439 Created [DATE] Dashboard Bookings #488439" at bounding box center [711, 105] width 1294 height 82
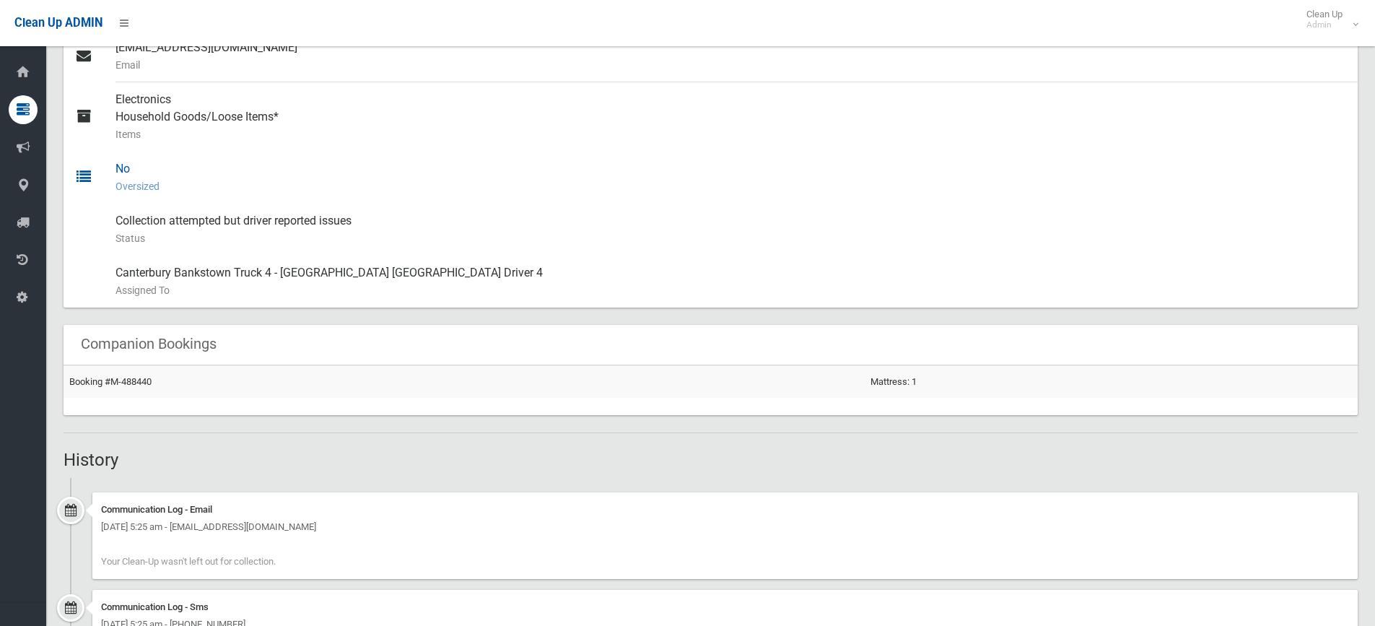
scroll to position [794, 0]
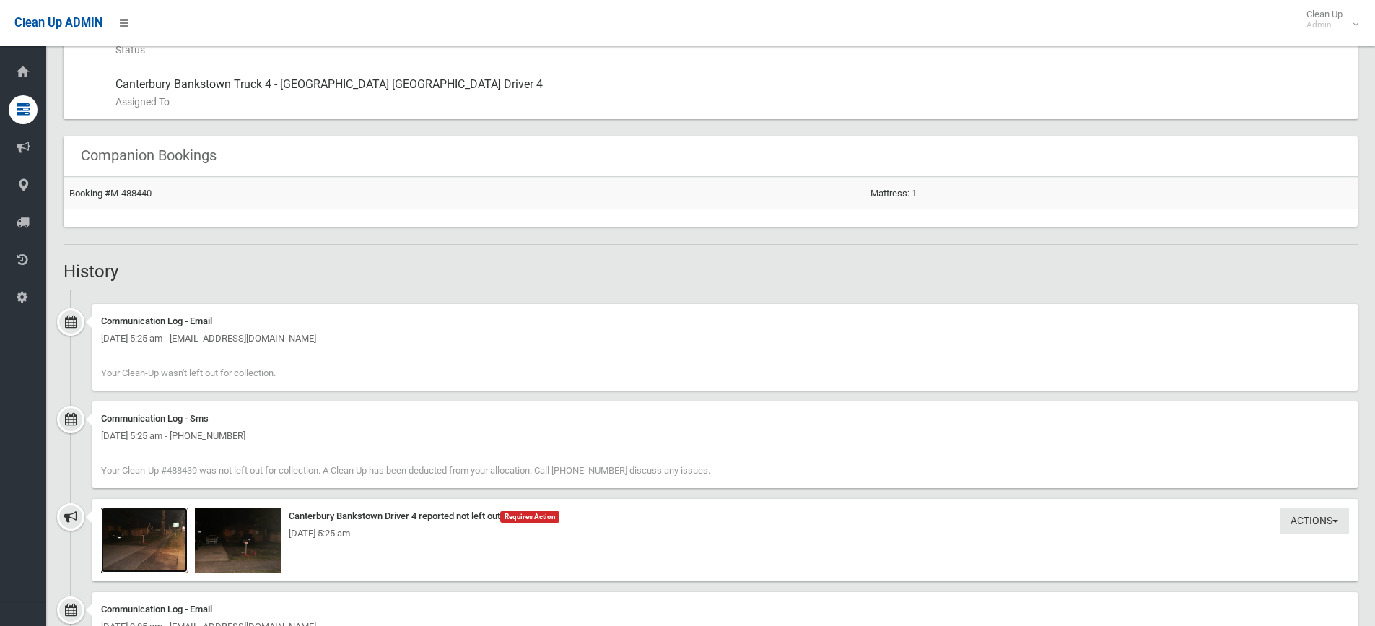
click at [186, 560] on img at bounding box center [144, 540] width 87 height 65
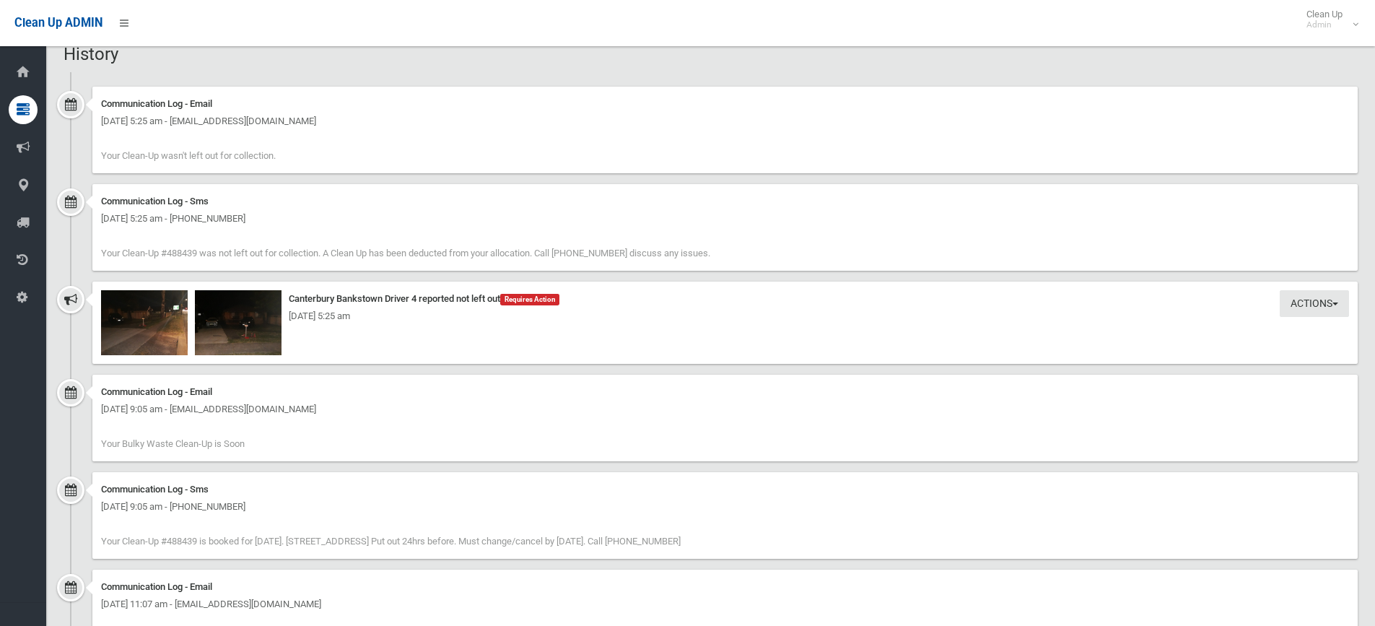
scroll to position [1011, 0]
click at [210, 330] on img at bounding box center [238, 323] width 87 height 65
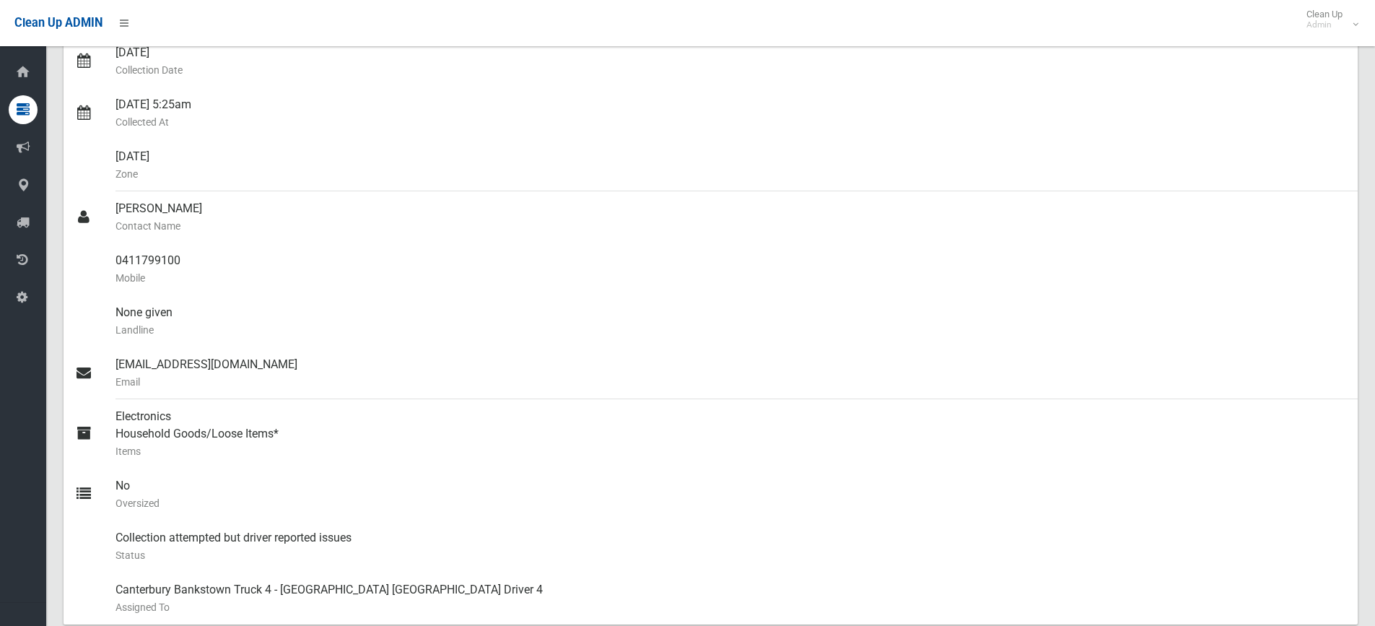
scroll to position [0, 0]
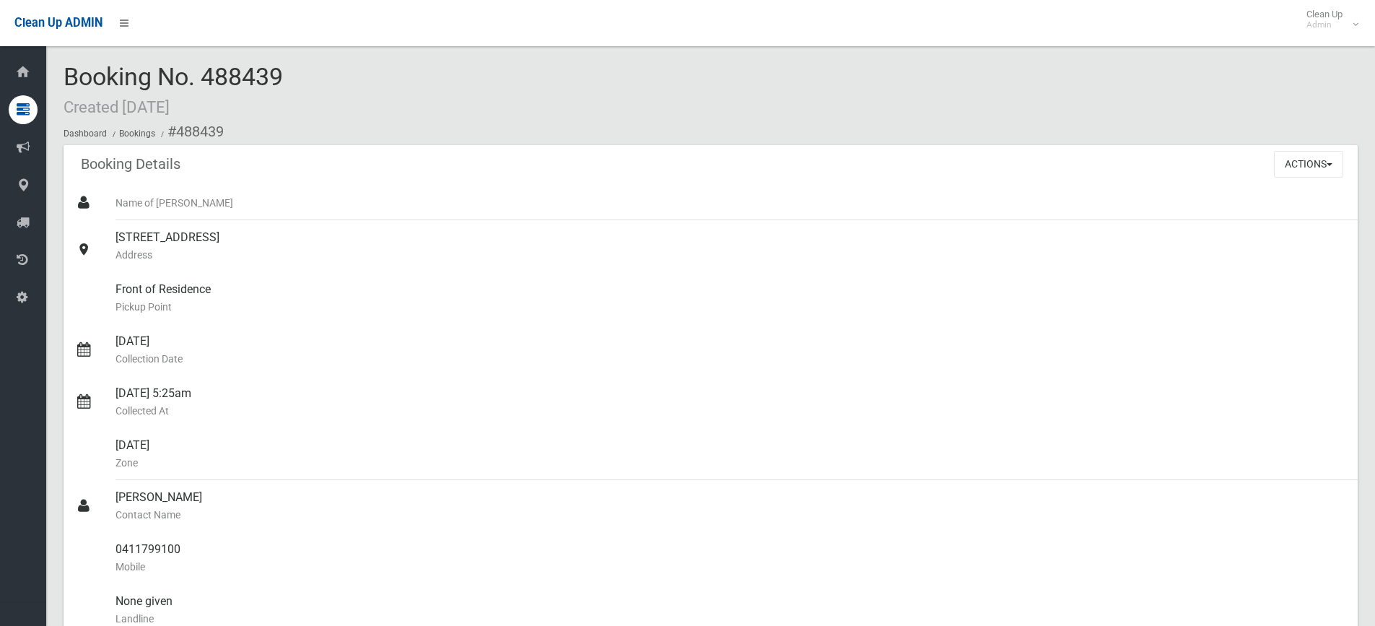
click at [1281, 149] on div "Actions View Booking Edit Booking Clone Booking Add Booking Images Resend Confi…" at bounding box center [1316, 164] width 84 height 38
click at [1284, 158] on button "Actions" at bounding box center [1308, 164] width 69 height 27
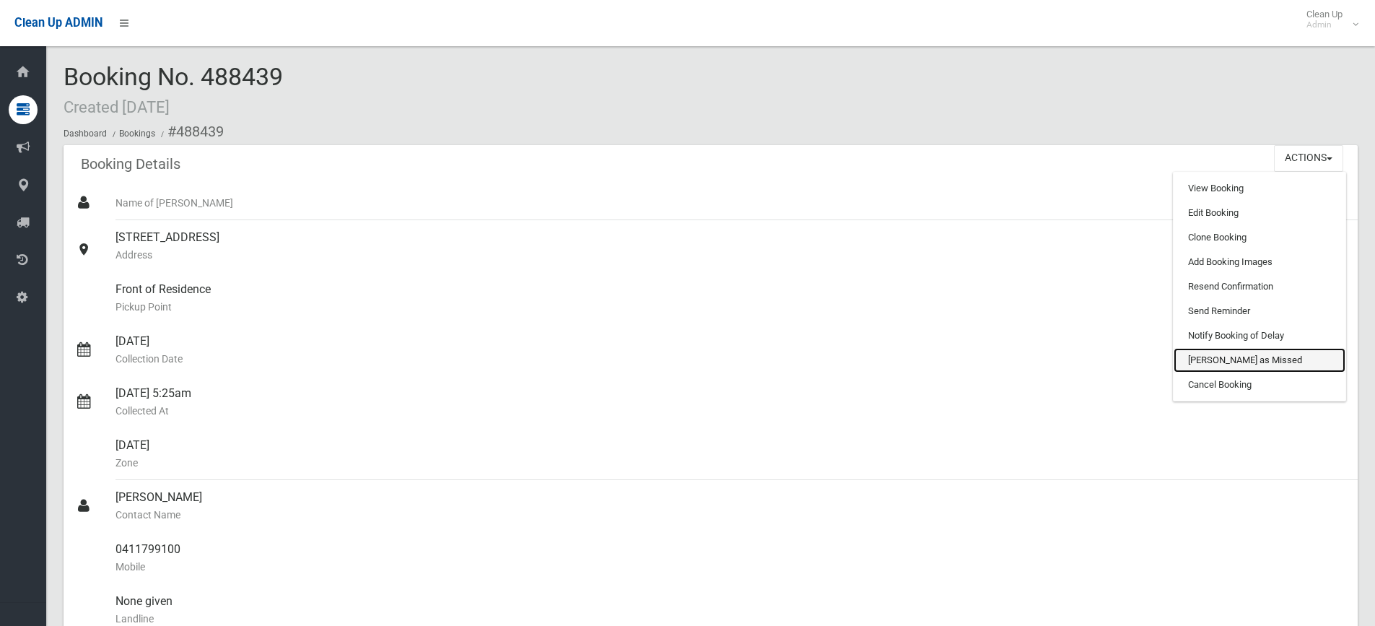
click at [1239, 361] on link "[PERSON_NAME] as Missed" at bounding box center [1260, 360] width 172 height 25
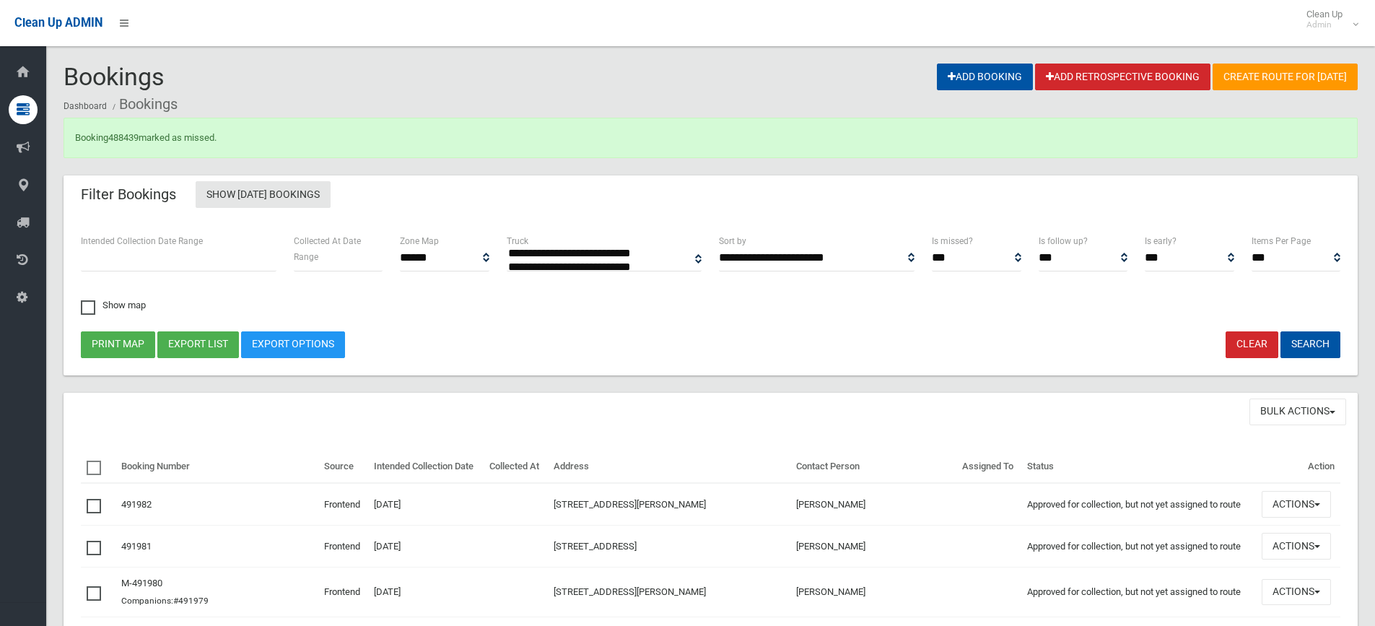
select select
click at [133, 137] on link "488439" at bounding box center [123, 137] width 30 height 11
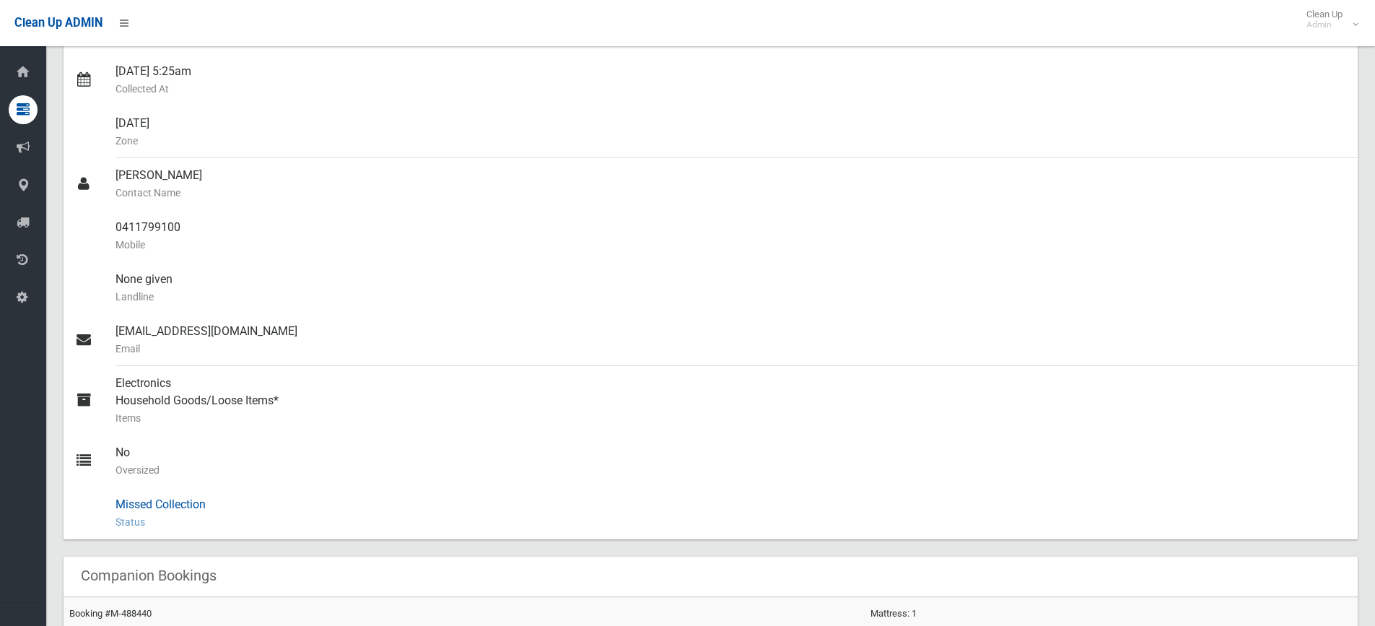
scroll to position [505, 0]
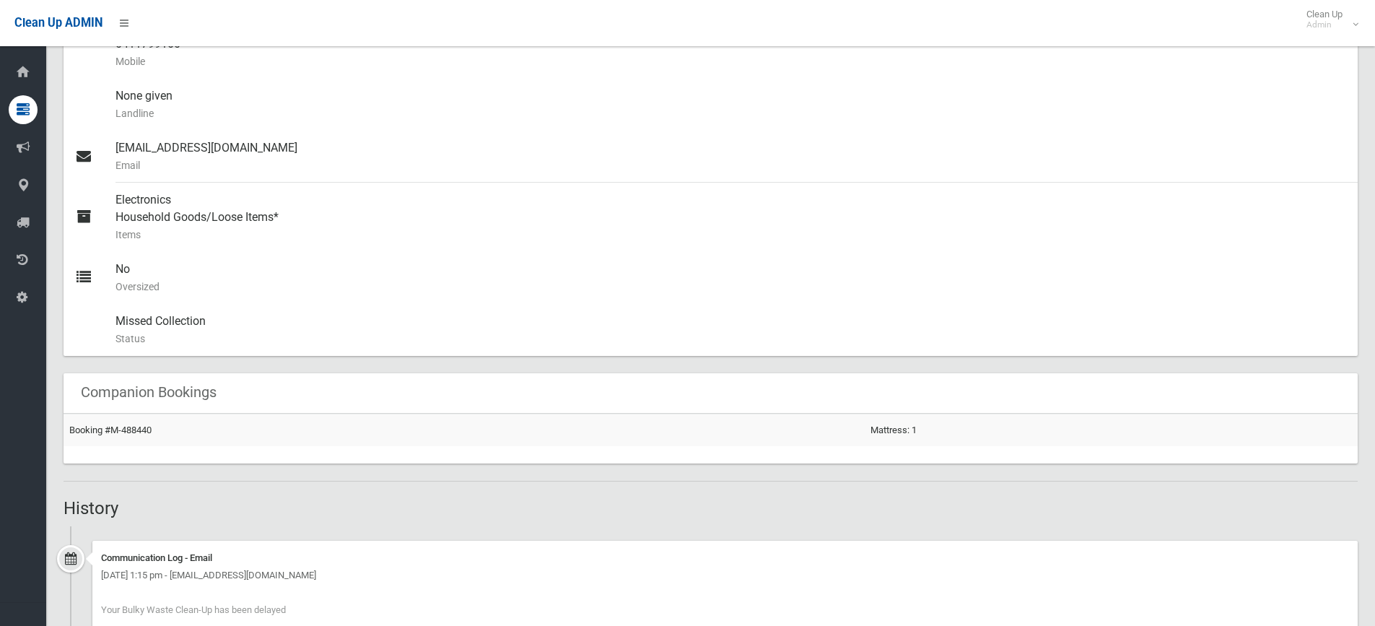
click at [136, 436] on td "Booking #M-488440" at bounding box center [464, 430] width 801 height 32
click at [138, 425] on link "Booking #M-488440" at bounding box center [110, 430] width 82 height 11
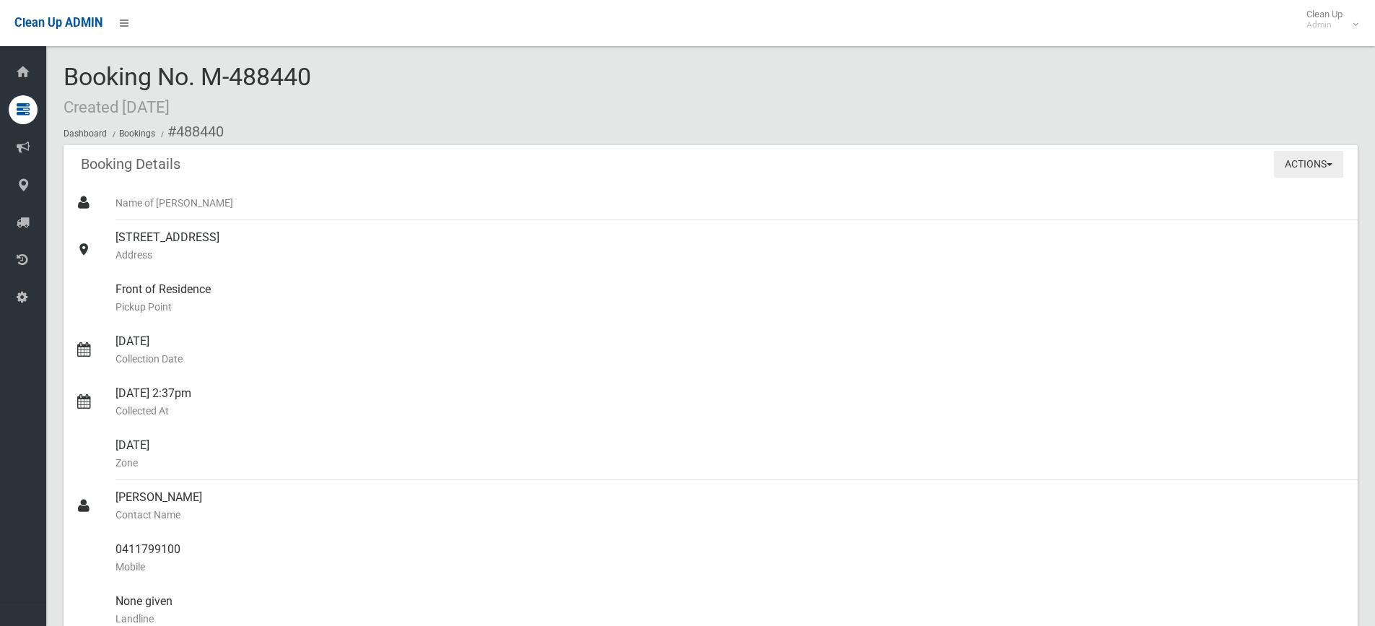
click at [1293, 171] on button "Actions" at bounding box center [1308, 164] width 69 height 27
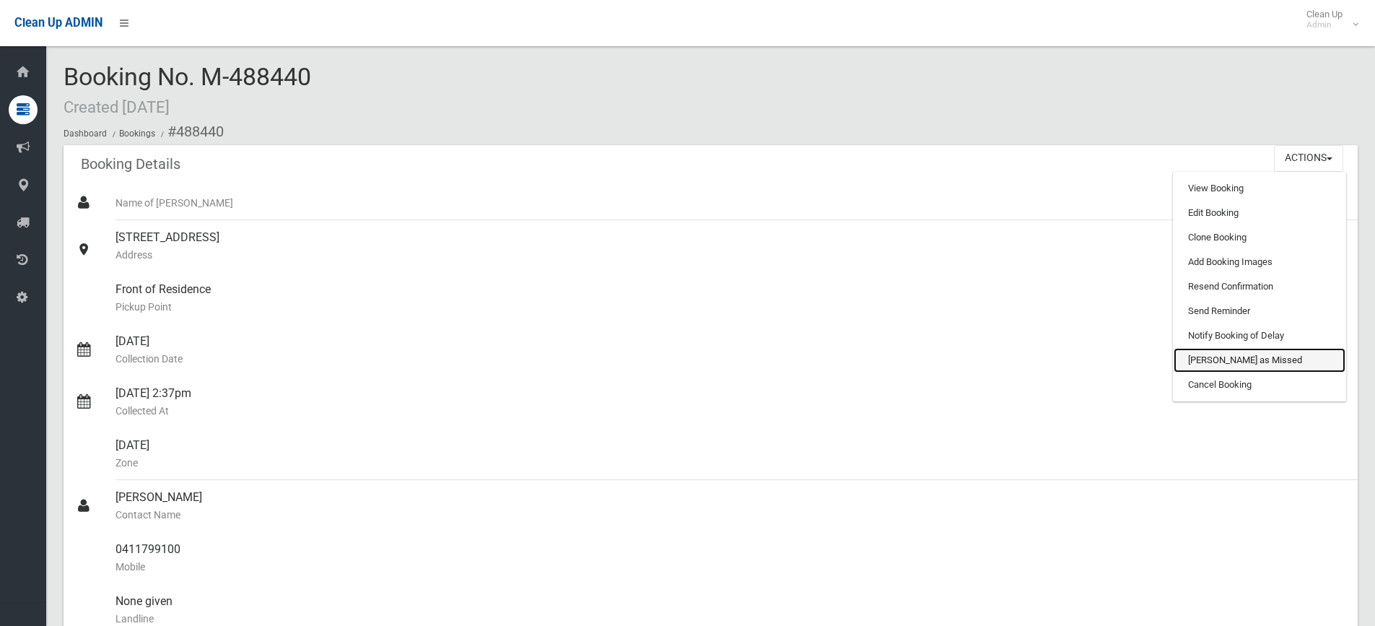
click at [1217, 360] on link "[PERSON_NAME] as Missed" at bounding box center [1260, 360] width 172 height 25
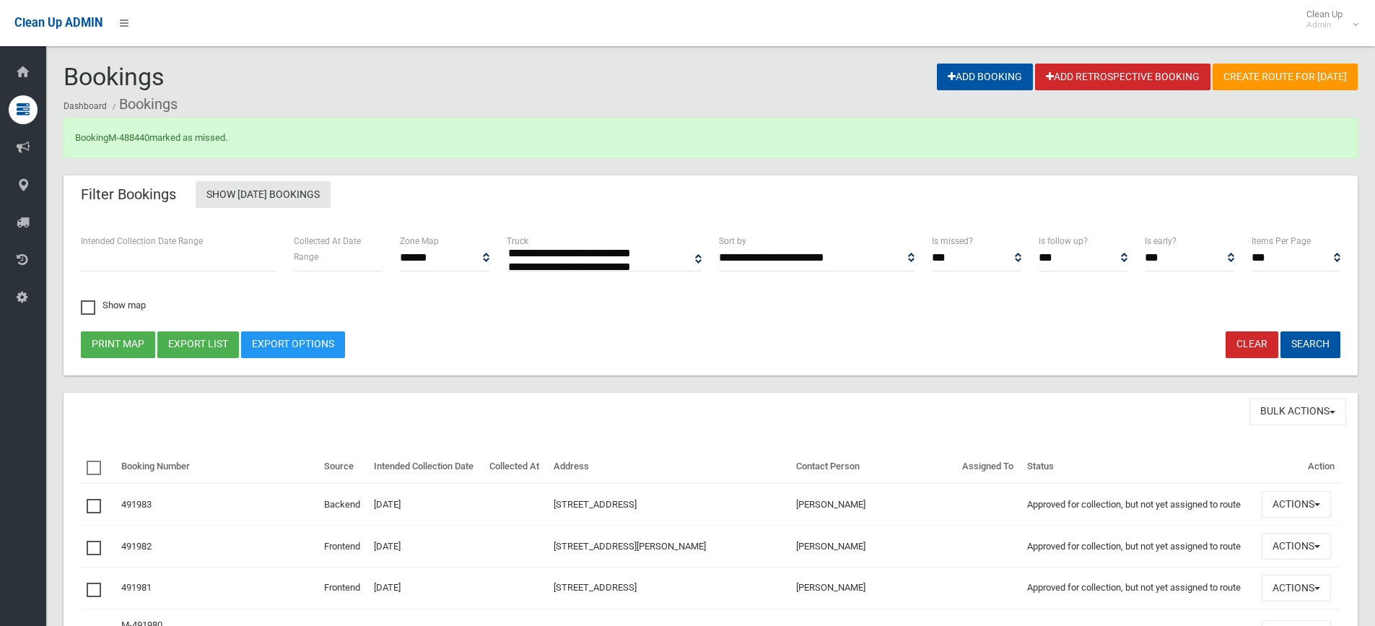
select select
click at [97, 134] on div "Booking M-488440 marked as missed." at bounding box center [711, 138] width 1294 height 40
click at [127, 134] on link "M-488440" at bounding box center [128, 137] width 41 height 11
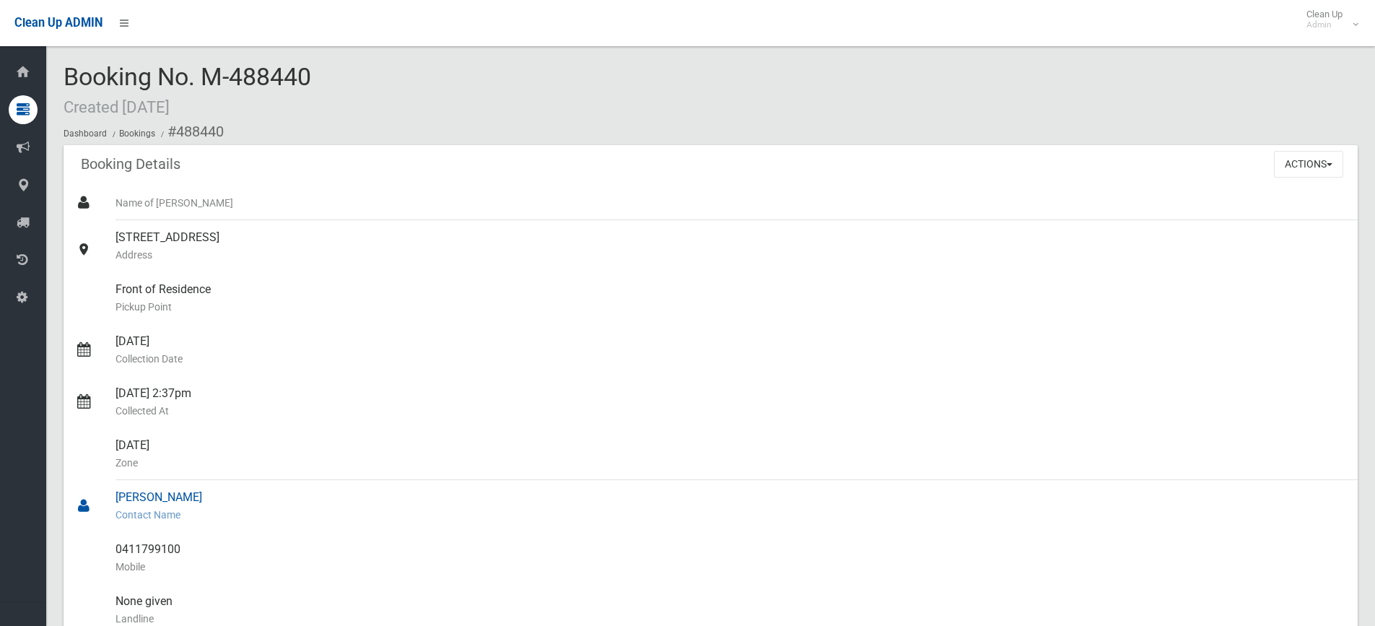
drag, startPoint x: 87, startPoint y: 565, endPoint x: 94, endPoint y: 493, distance: 72.6
click at [87, 565] on div at bounding box center [95, 558] width 40 height 52
